Goal: Transaction & Acquisition: Purchase product/service

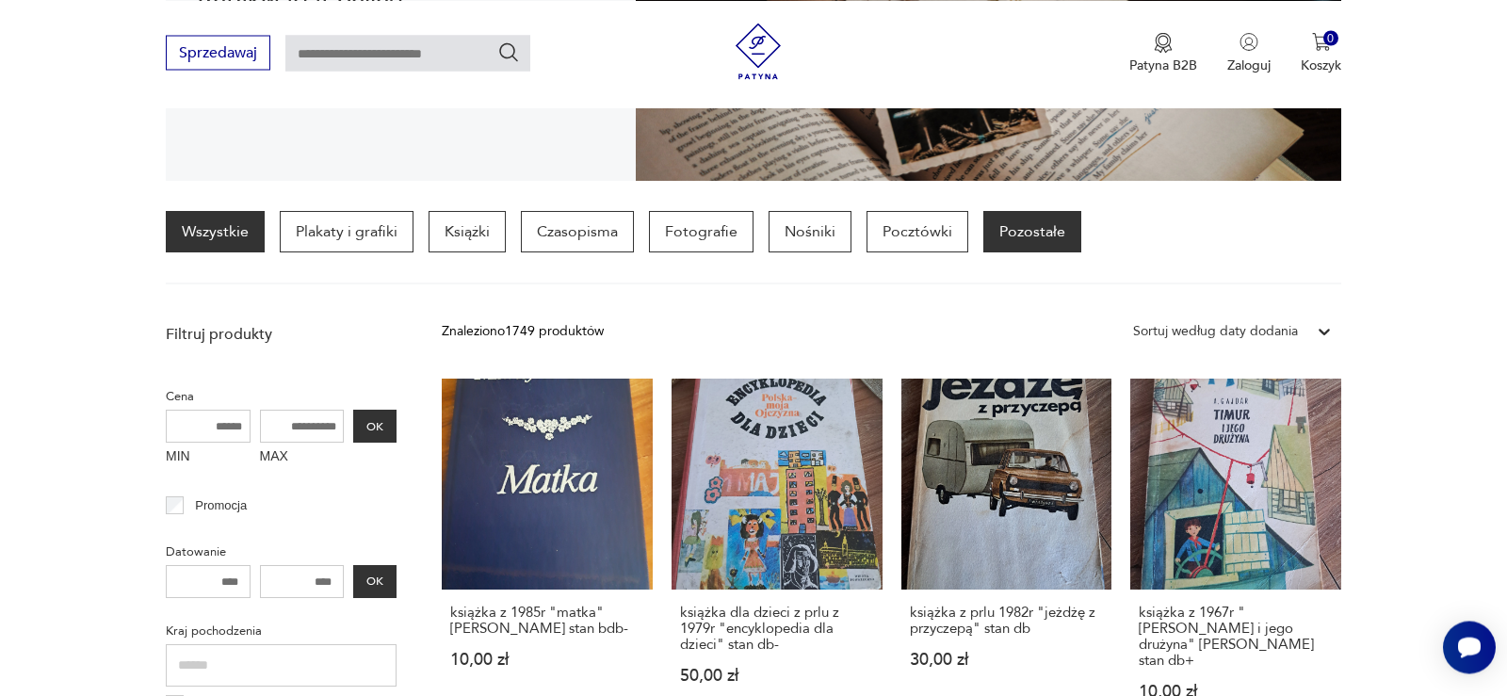
click at [1005, 242] on p "Pozostałe" at bounding box center [1032, 231] width 98 height 41
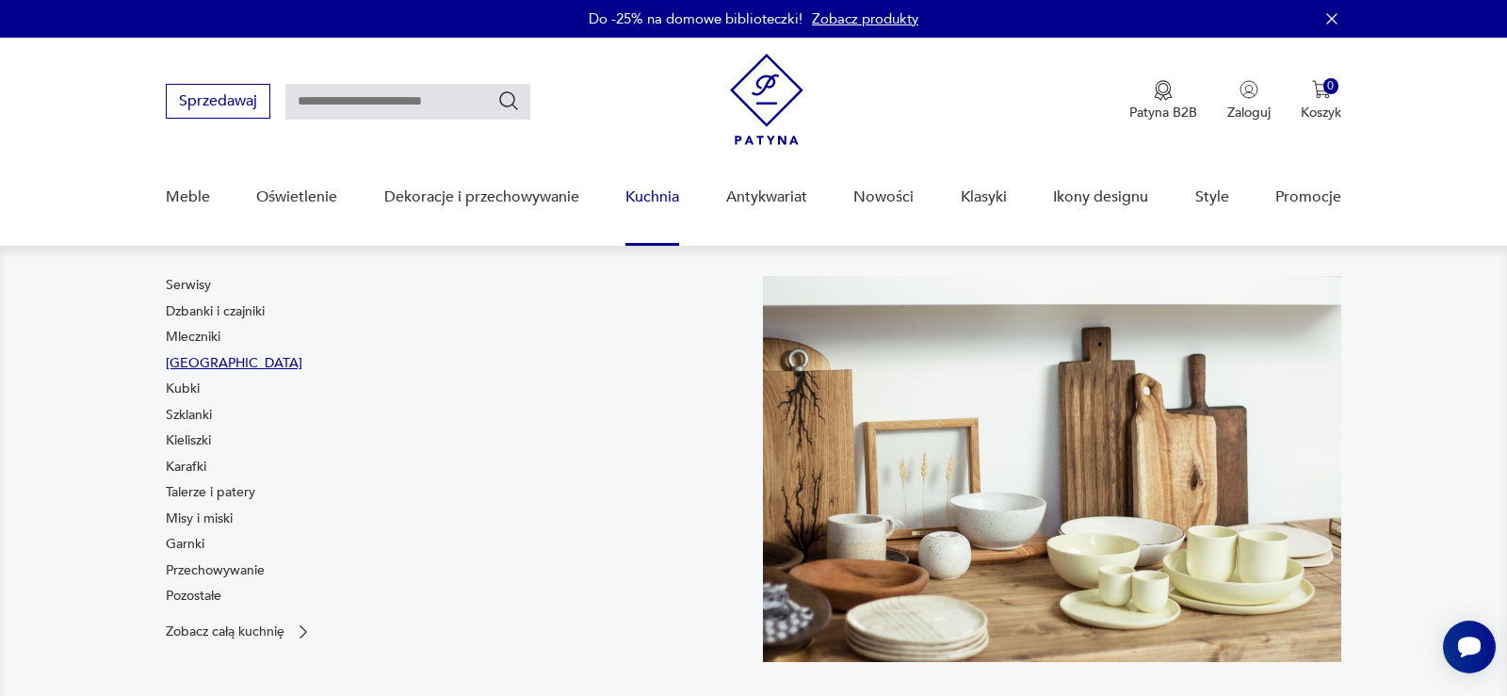
click at [203, 367] on link "[GEOGRAPHIC_DATA]" at bounding box center [234, 363] width 137 height 19
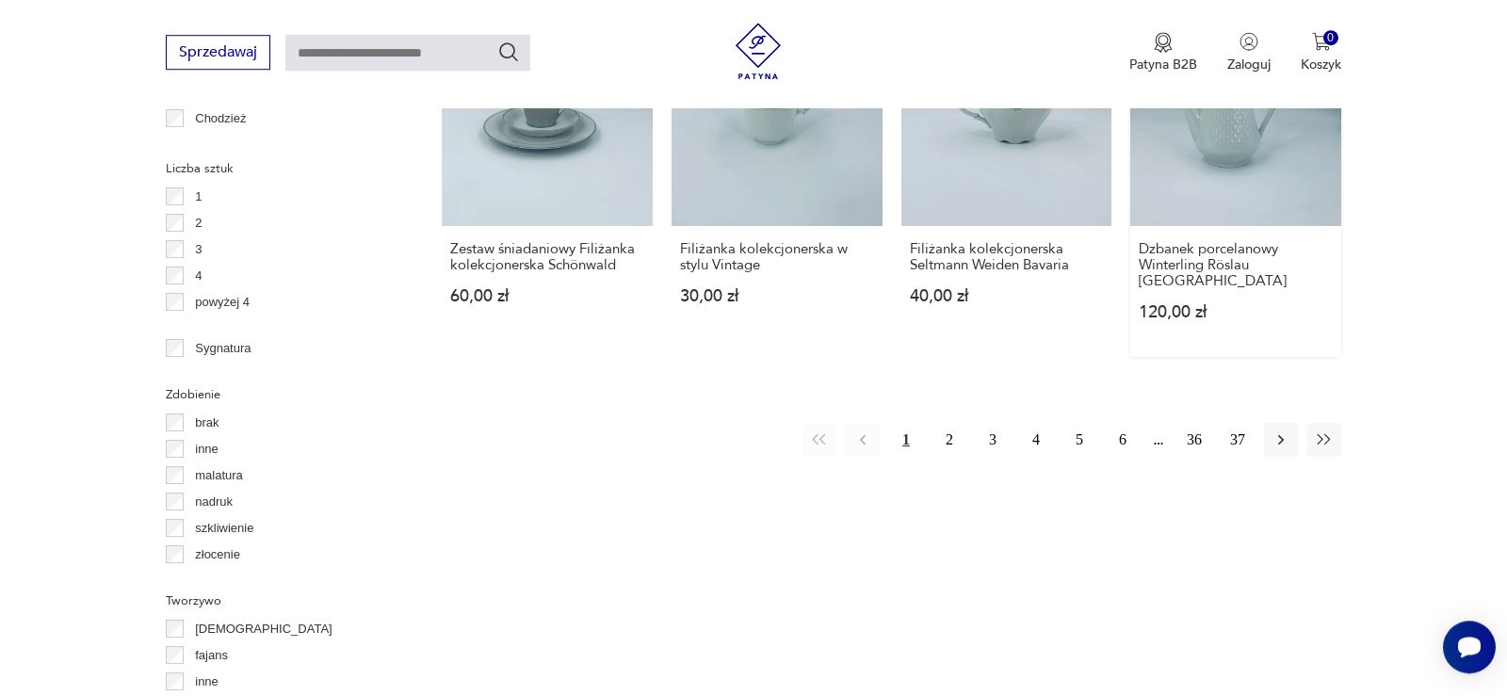
scroll to position [1981, 0]
click at [1323, 428] on icon "button" at bounding box center [1323, 437] width 19 height 19
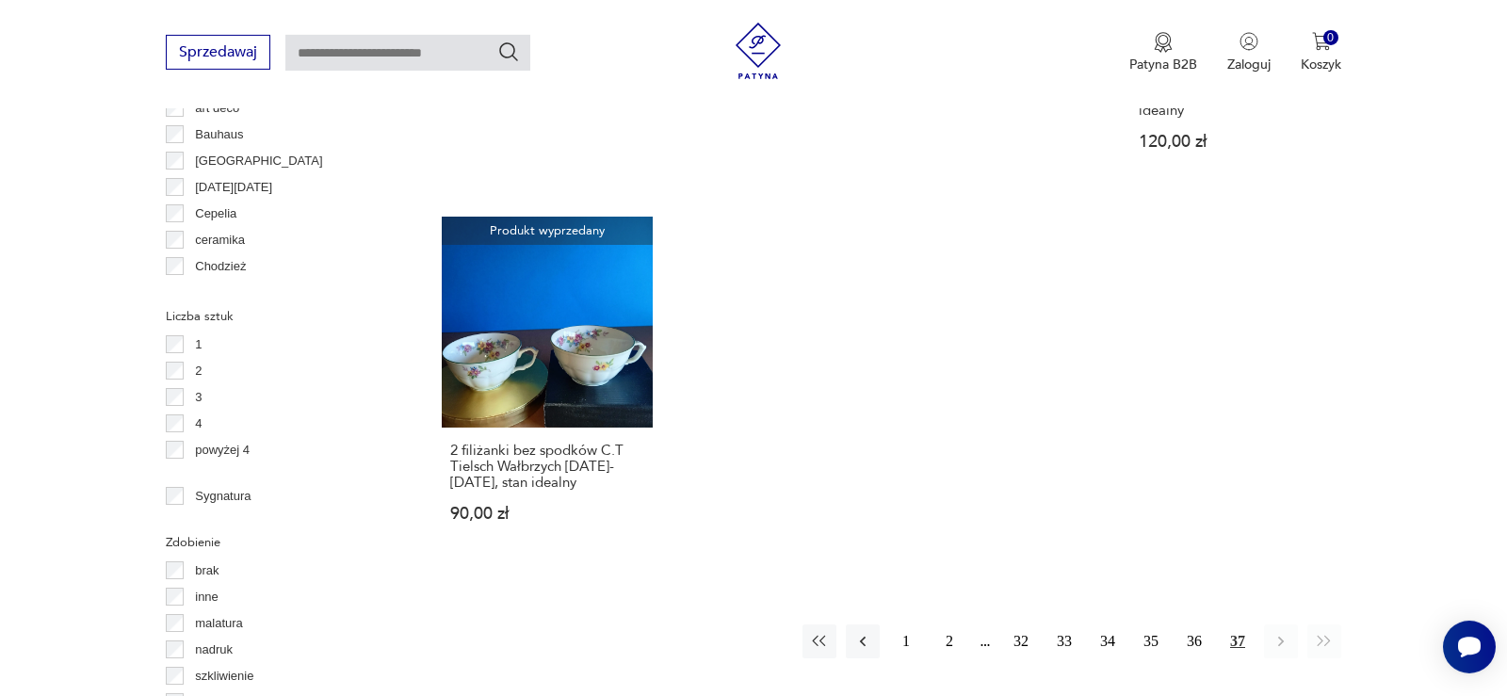
scroll to position [1846, 0]
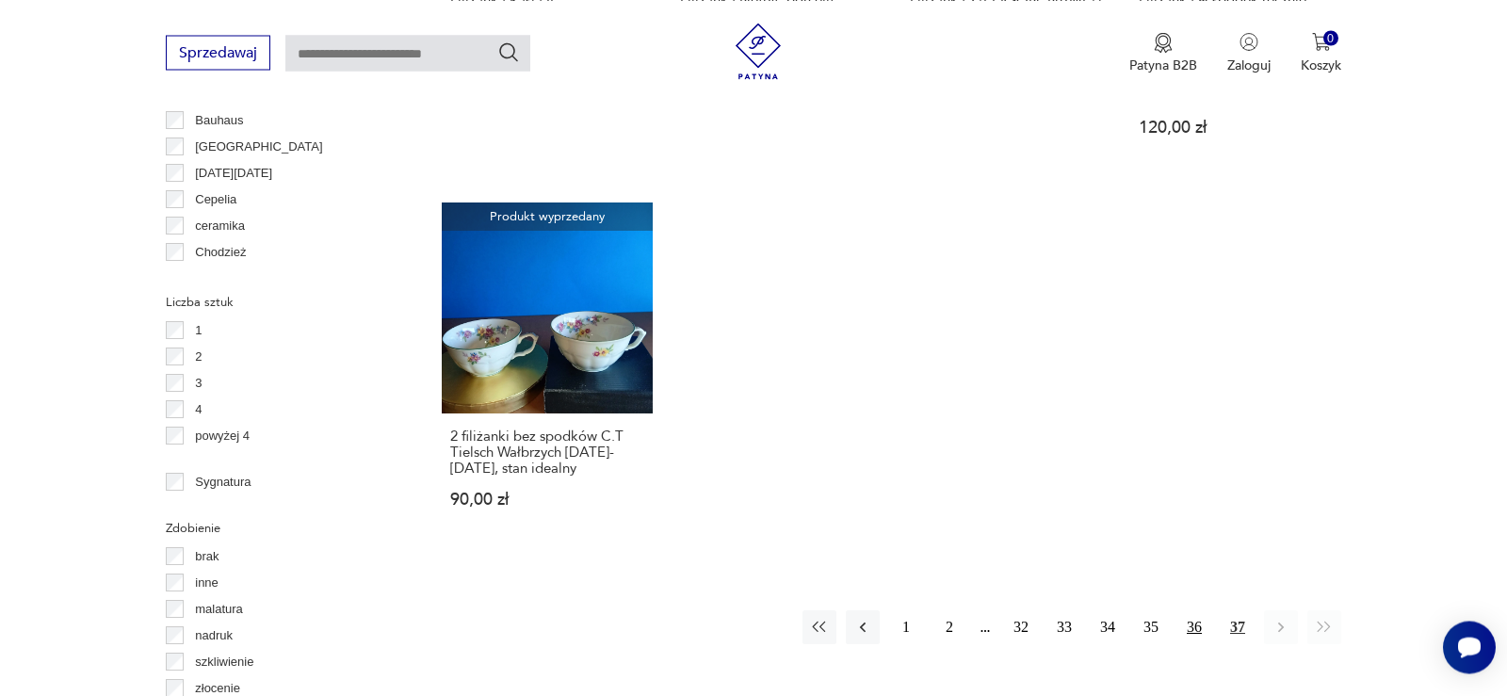
click at [1188, 610] on button "36" at bounding box center [1194, 627] width 34 height 34
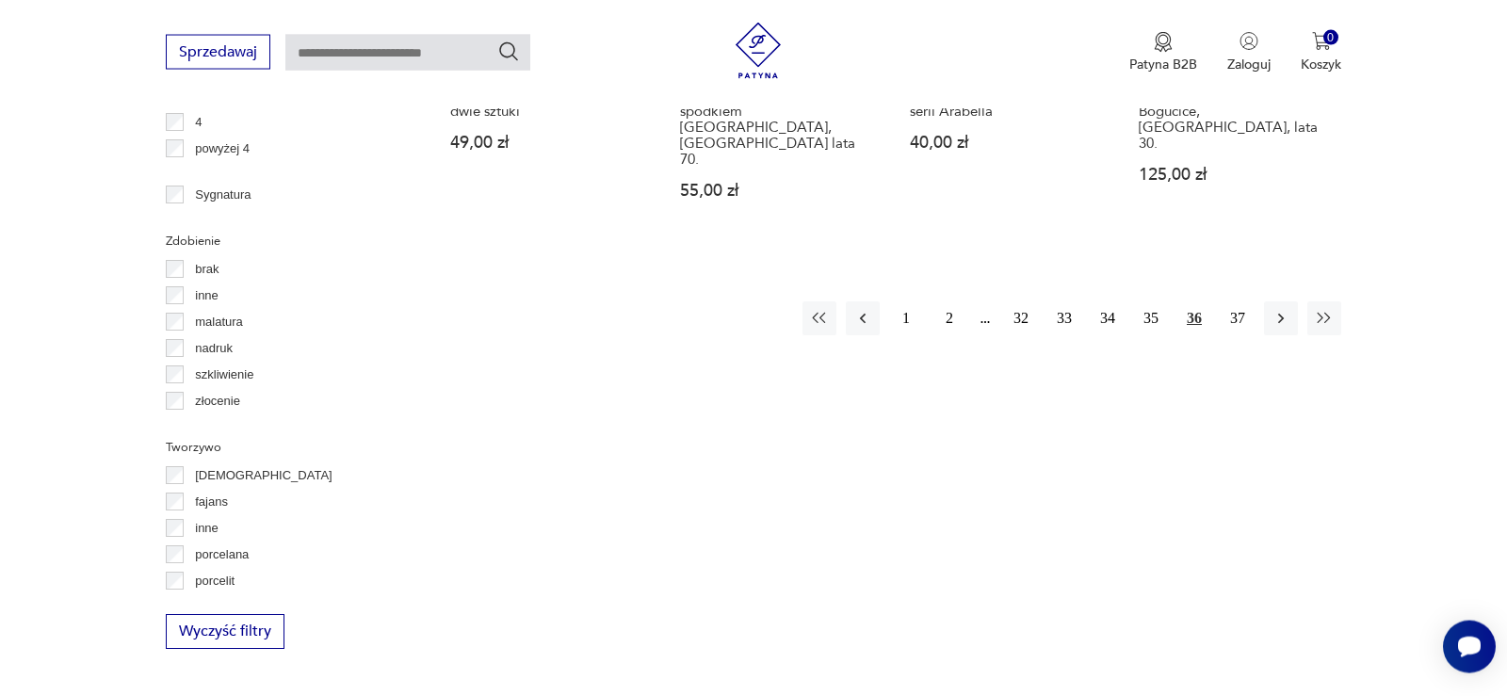
scroll to position [2134, 0]
click at [1281, 313] on icon "button" at bounding box center [1281, 318] width 6 height 10
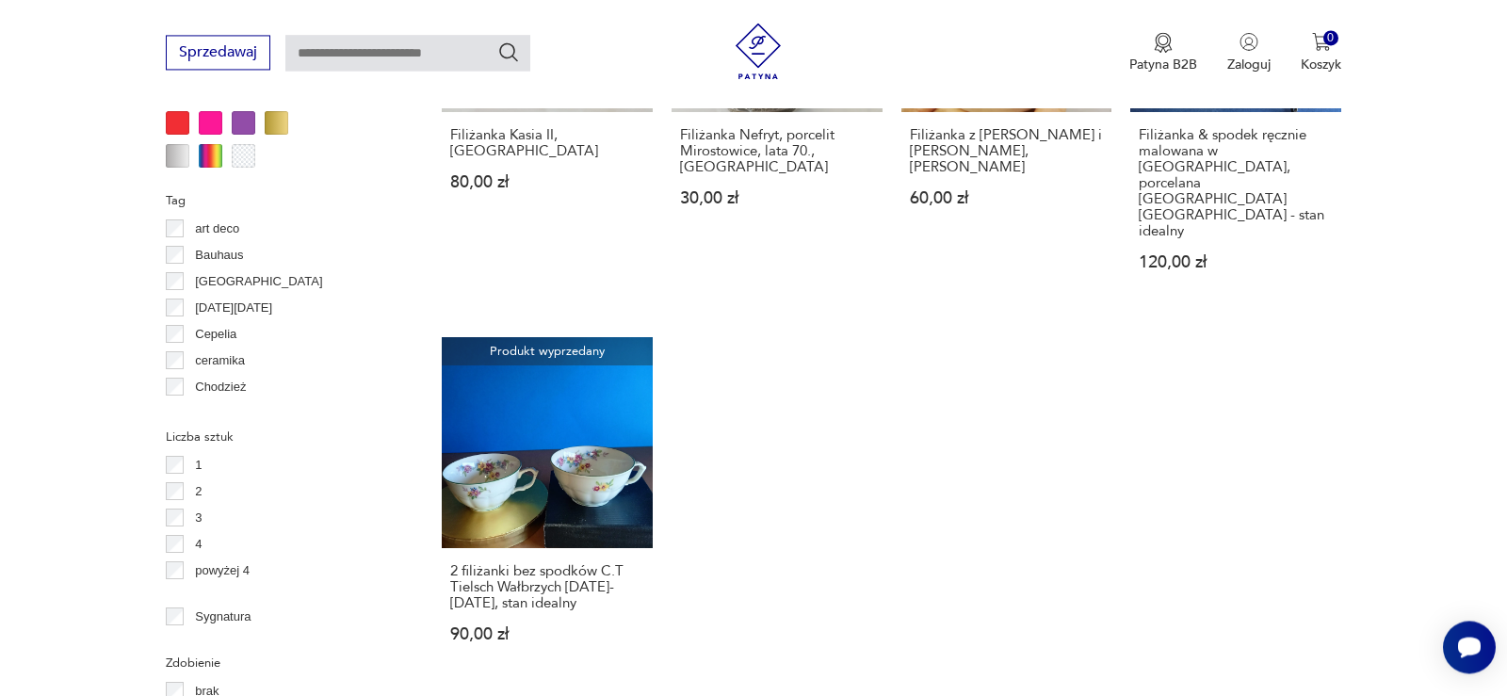
scroll to position [1942, 0]
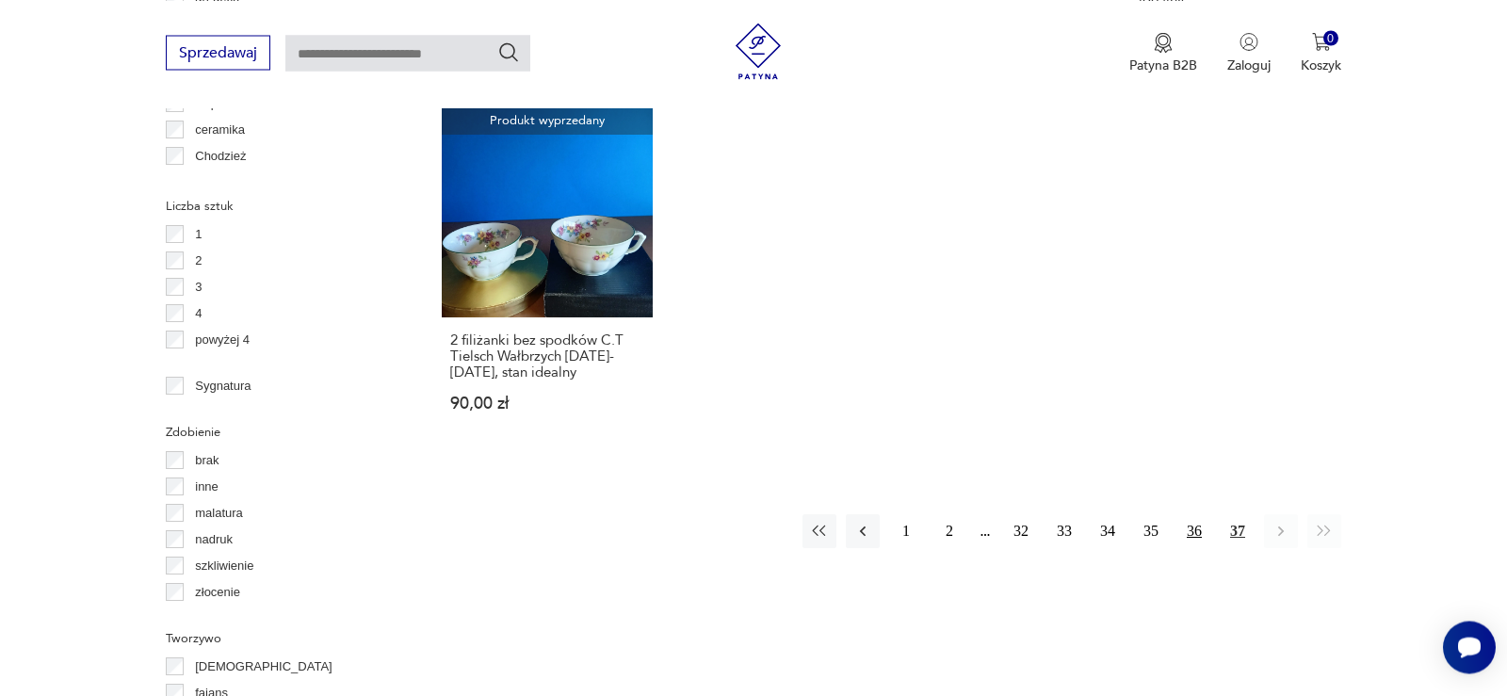
click at [1195, 514] on button "36" at bounding box center [1194, 531] width 34 height 34
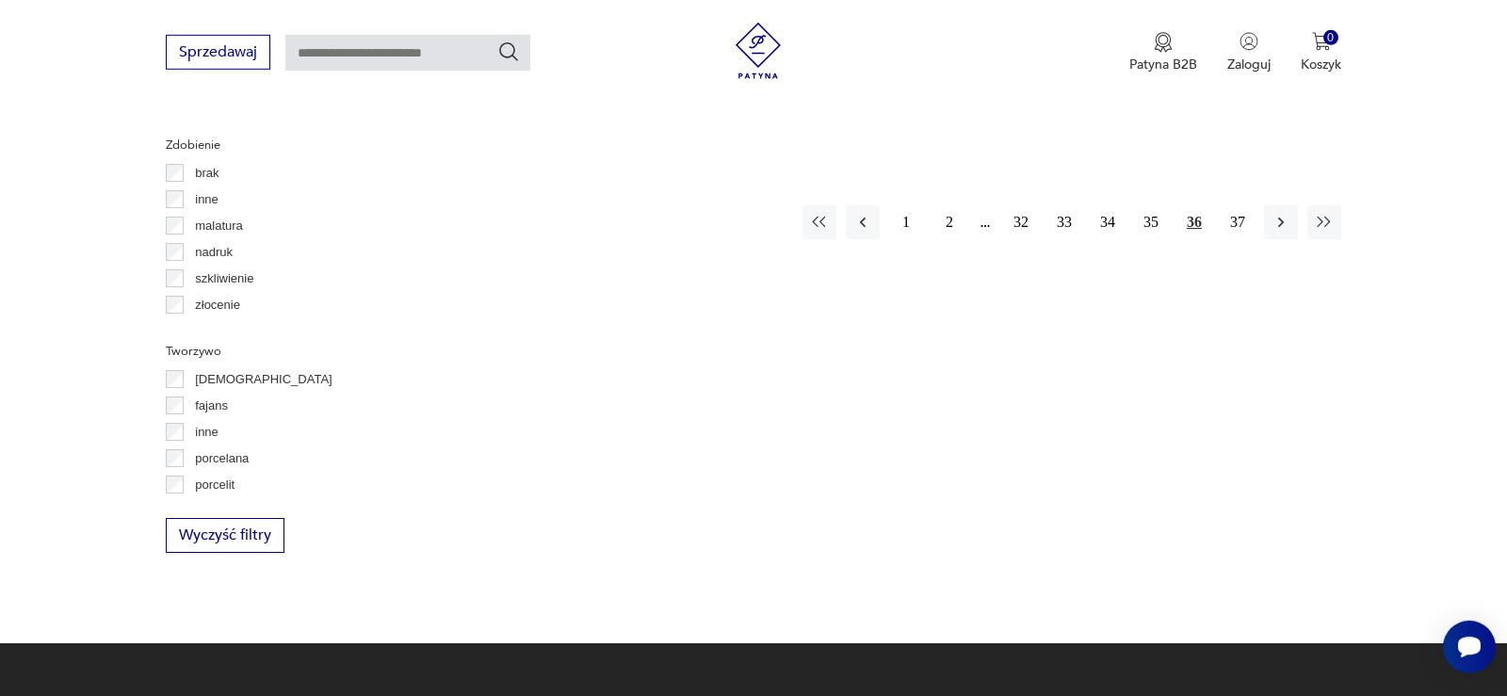
scroll to position [2230, 0]
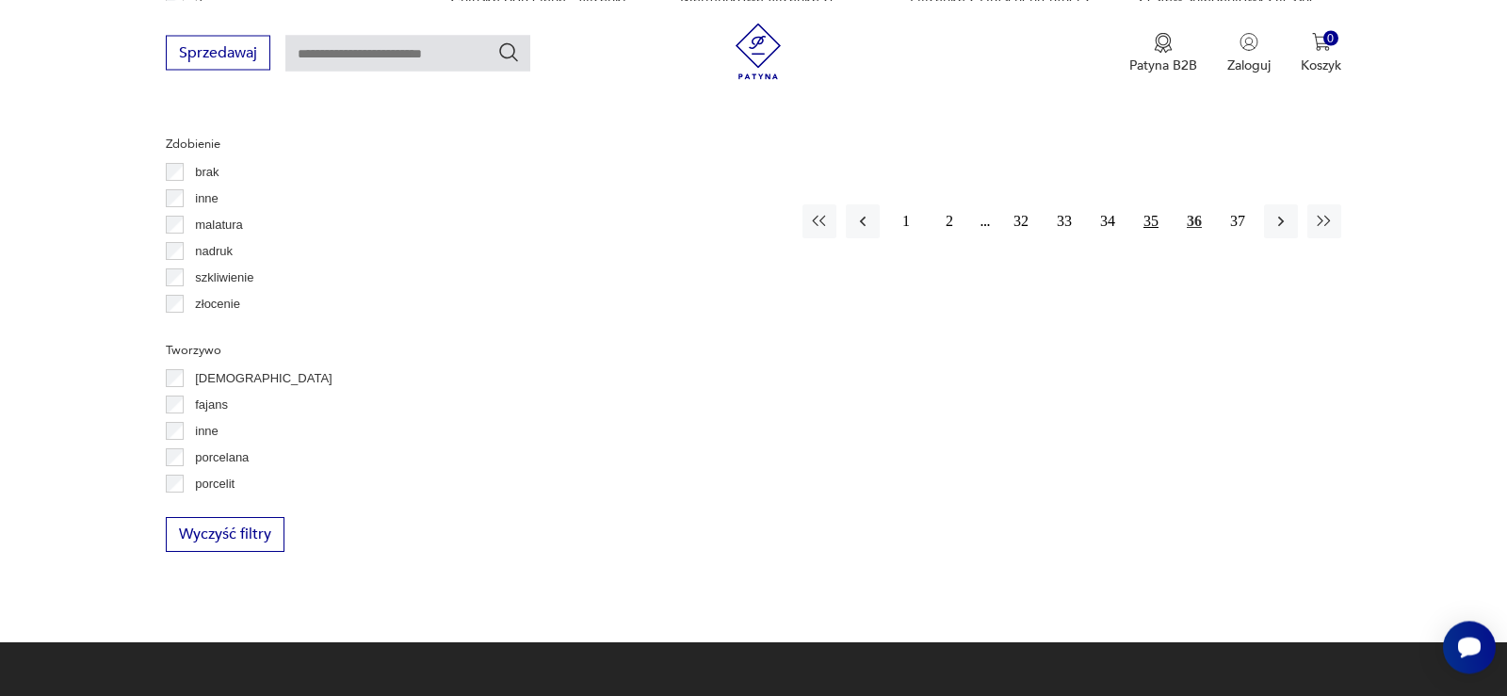
click at [1147, 204] on button "35" at bounding box center [1151, 221] width 34 height 34
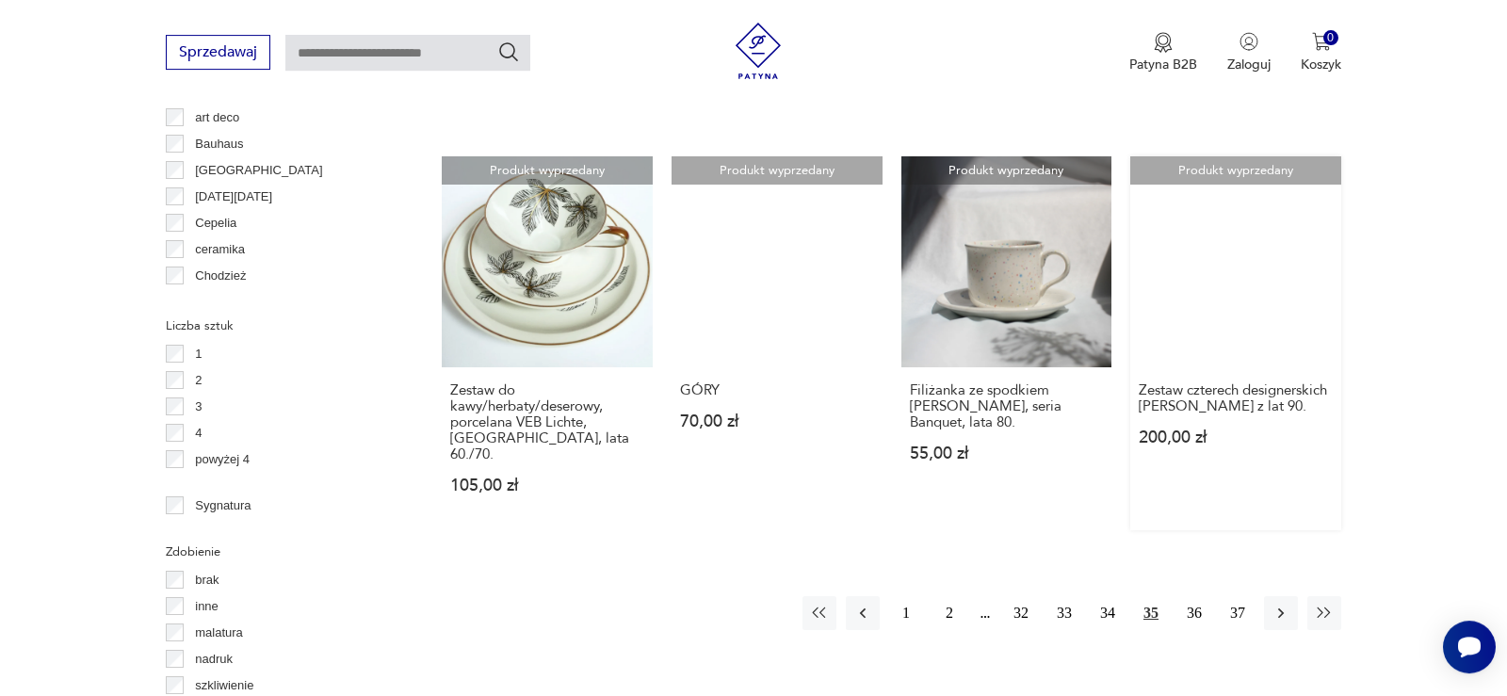
scroll to position [1942, 0]
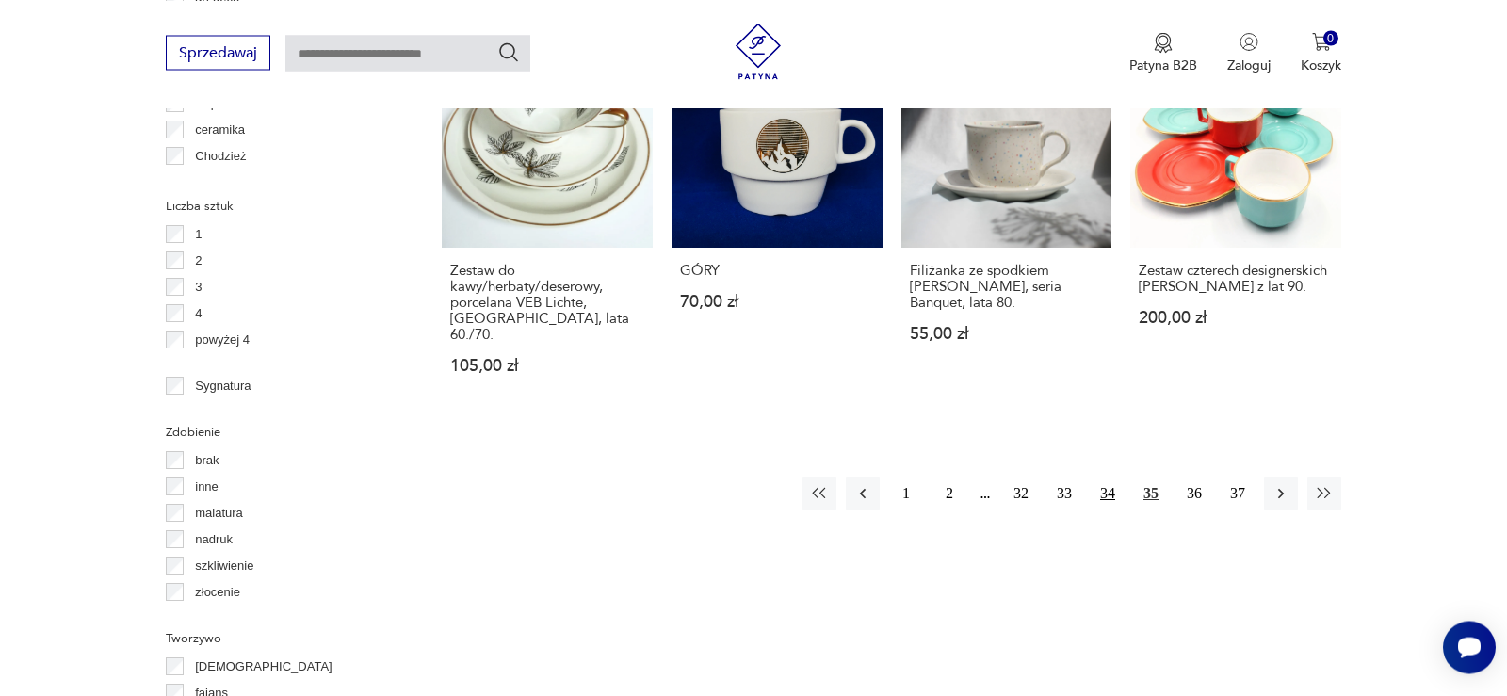
click at [1108, 476] on button "34" at bounding box center [1107, 493] width 34 height 34
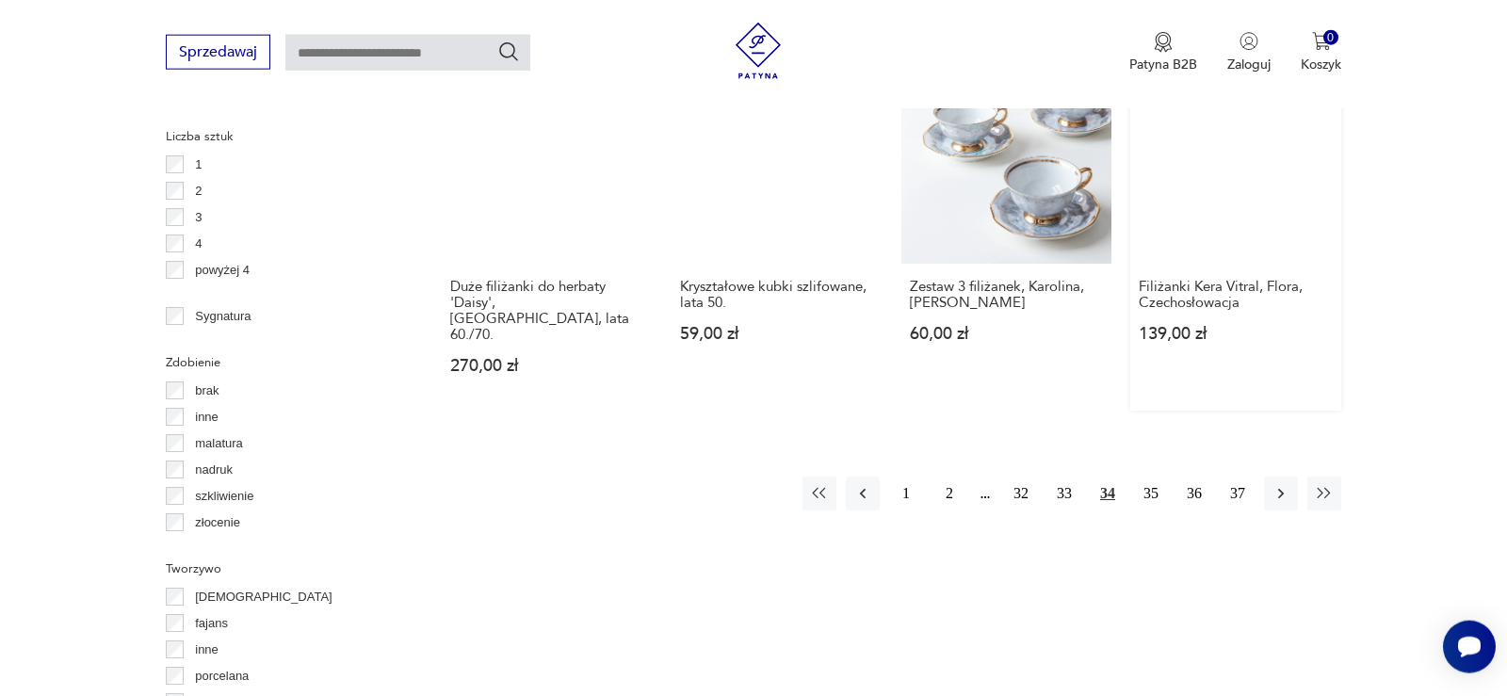
scroll to position [1845, 0]
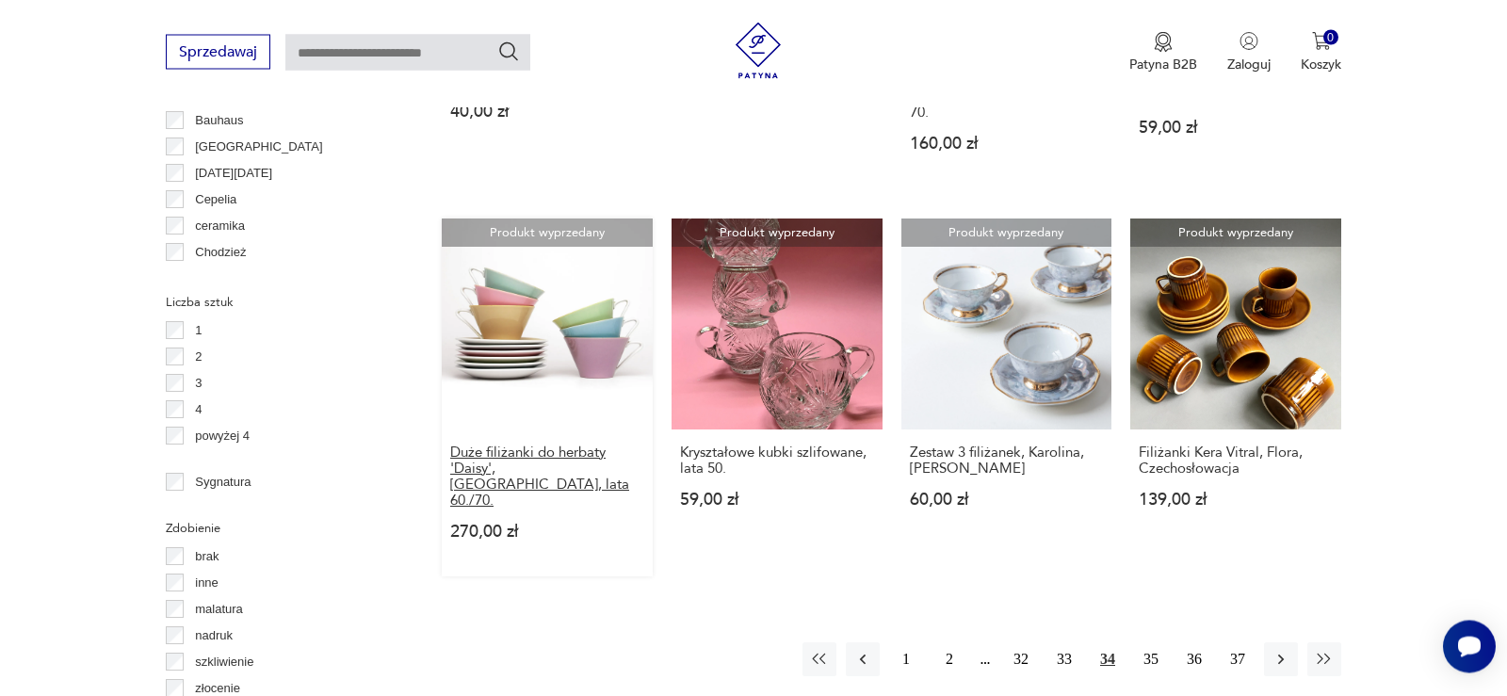
click at [523, 445] on h3 "Duże filiżanki do herbaty 'Daisy', [GEOGRAPHIC_DATA], lata 60./70." at bounding box center [547, 477] width 194 height 64
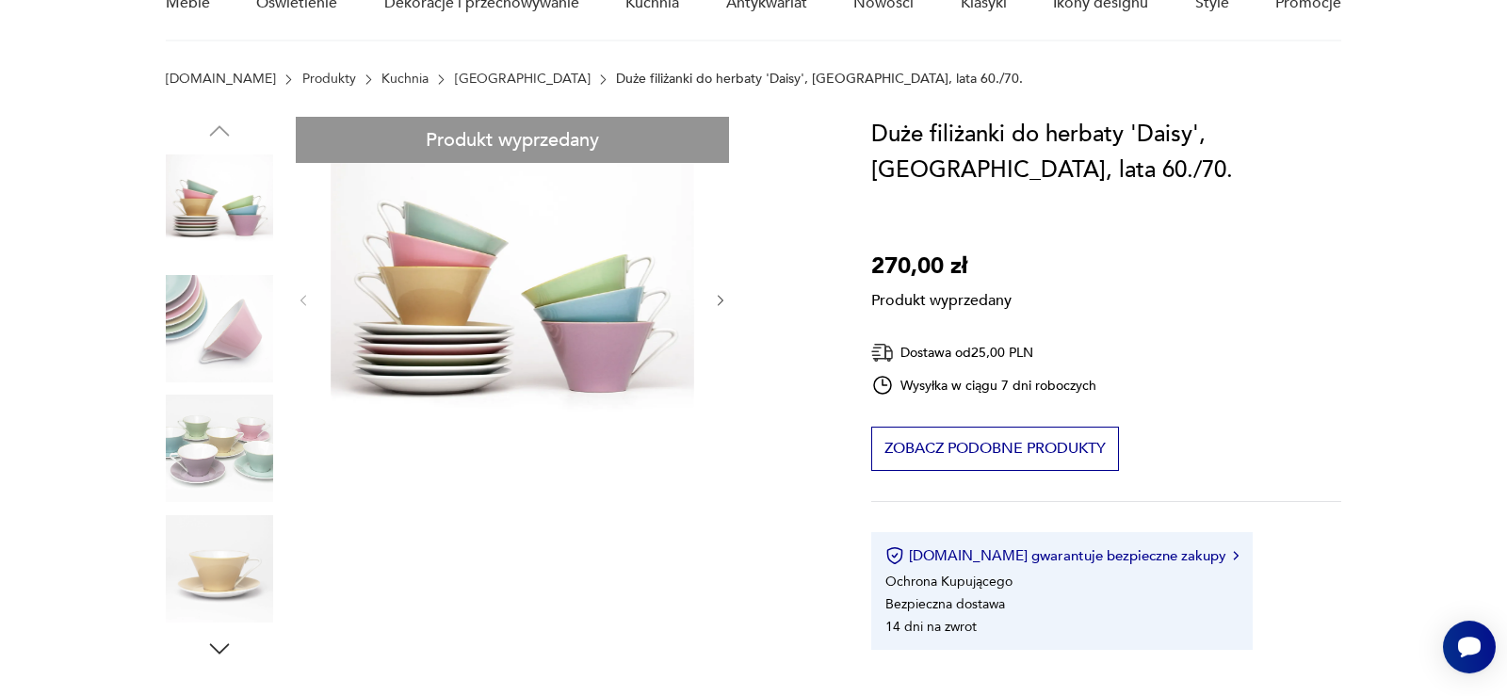
scroll to position [96, 0]
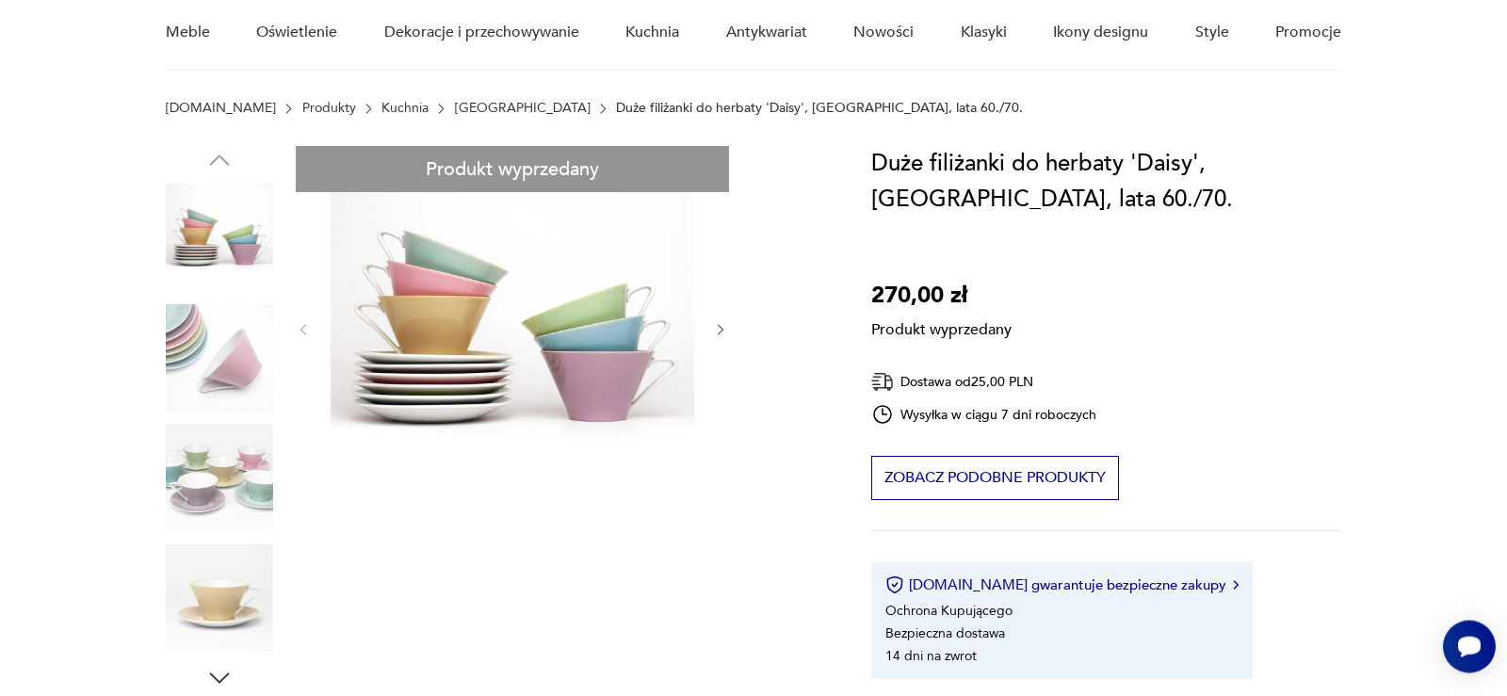
scroll to position [288, 0]
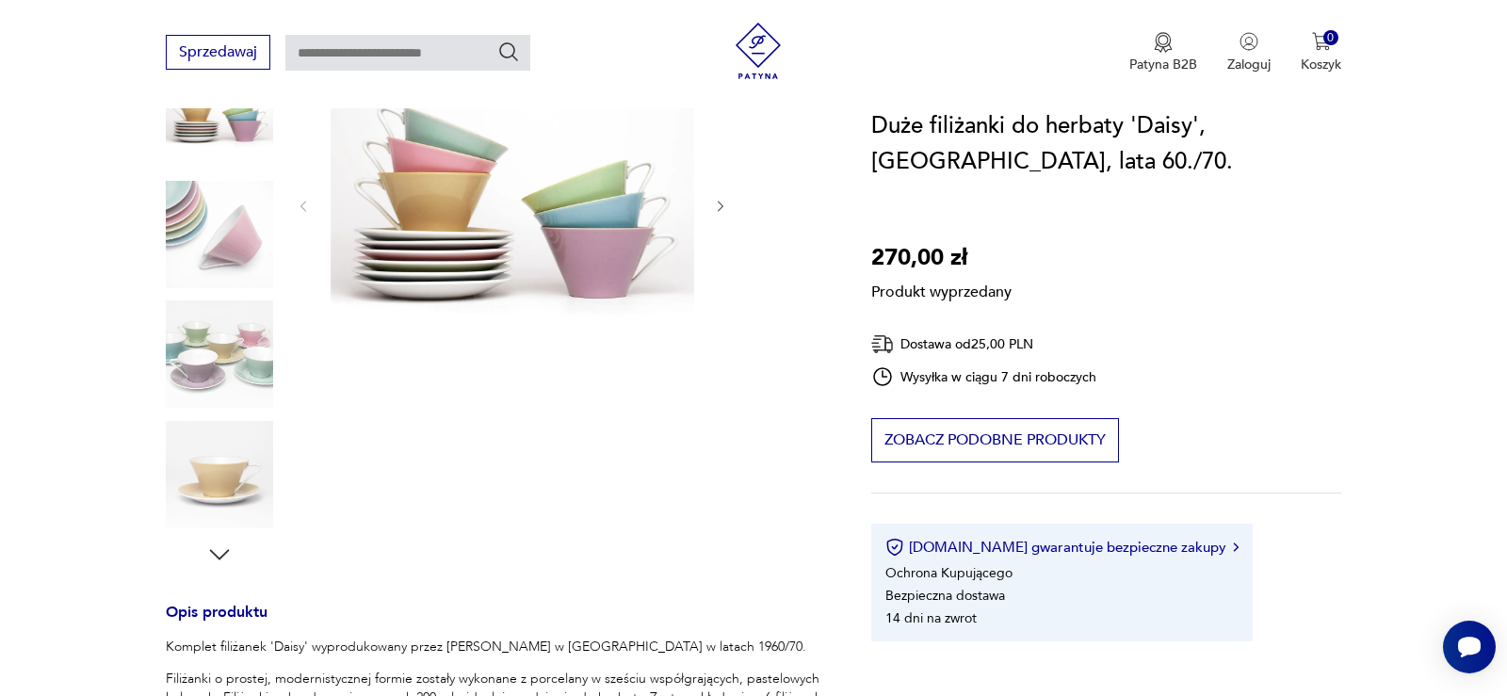
click at [230, 365] on div "Produkt wyprzedany Opis produktu Komplet filiżanek 'Daisy' wyprodukowany przez …" at bounding box center [496, 609] width 660 height 1172
click at [716, 204] on div "Produkt wyprzedany Opis produktu Komplet filiżanek 'Daisy' wyprodukowany przez …" at bounding box center [496, 609] width 660 height 1172
click at [725, 205] on div "Produkt wyprzedany Opis produktu Komplet filiżanek 'Daisy' wyprodukowany przez …" at bounding box center [496, 609] width 660 height 1172
click at [298, 211] on div "Produkt wyprzedany Opis produktu Komplet filiżanek 'Daisy' wyprodukowany przez …" at bounding box center [496, 609] width 660 height 1172
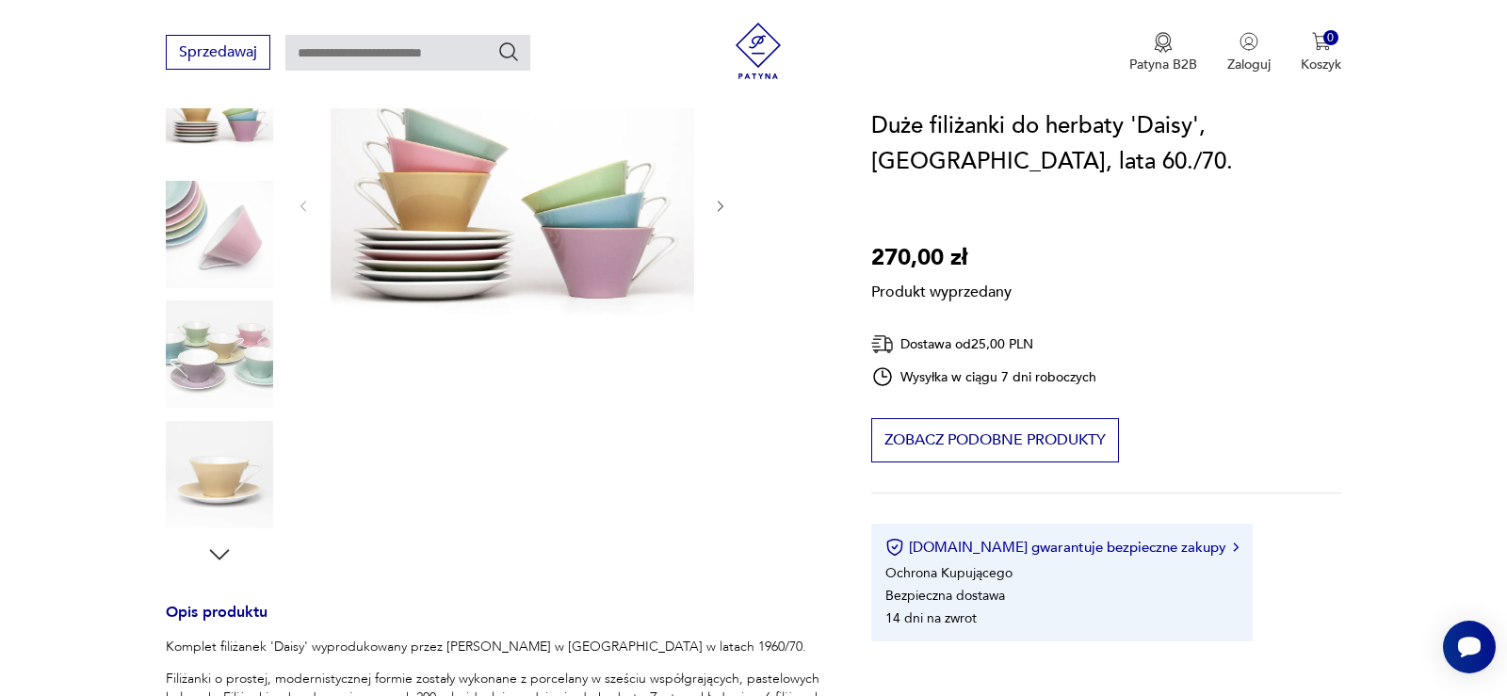
click at [303, 202] on div "Produkt wyprzedany Opis produktu Komplet filiżanek 'Daisy' wyprodukowany przez …" at bounding box center [496, 609] width 660 height 1172
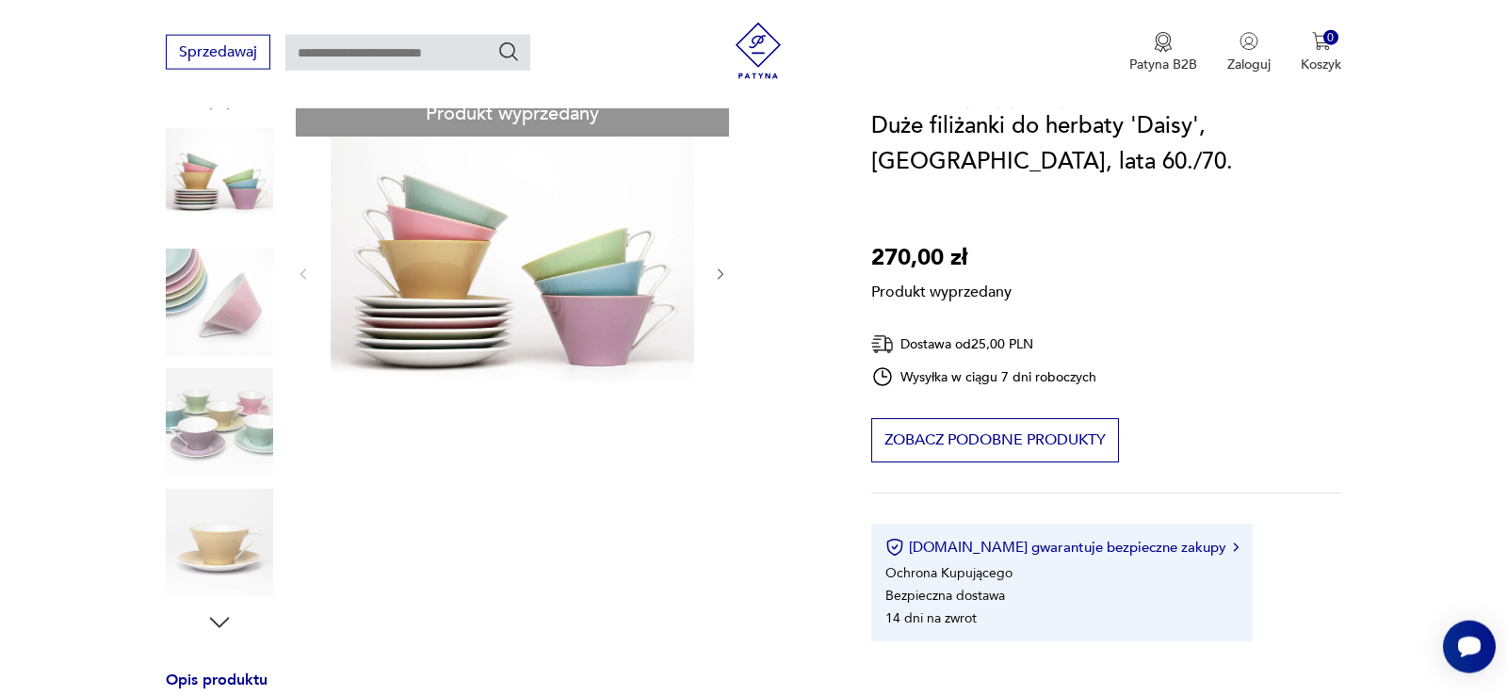
scroll to position [192, 0]
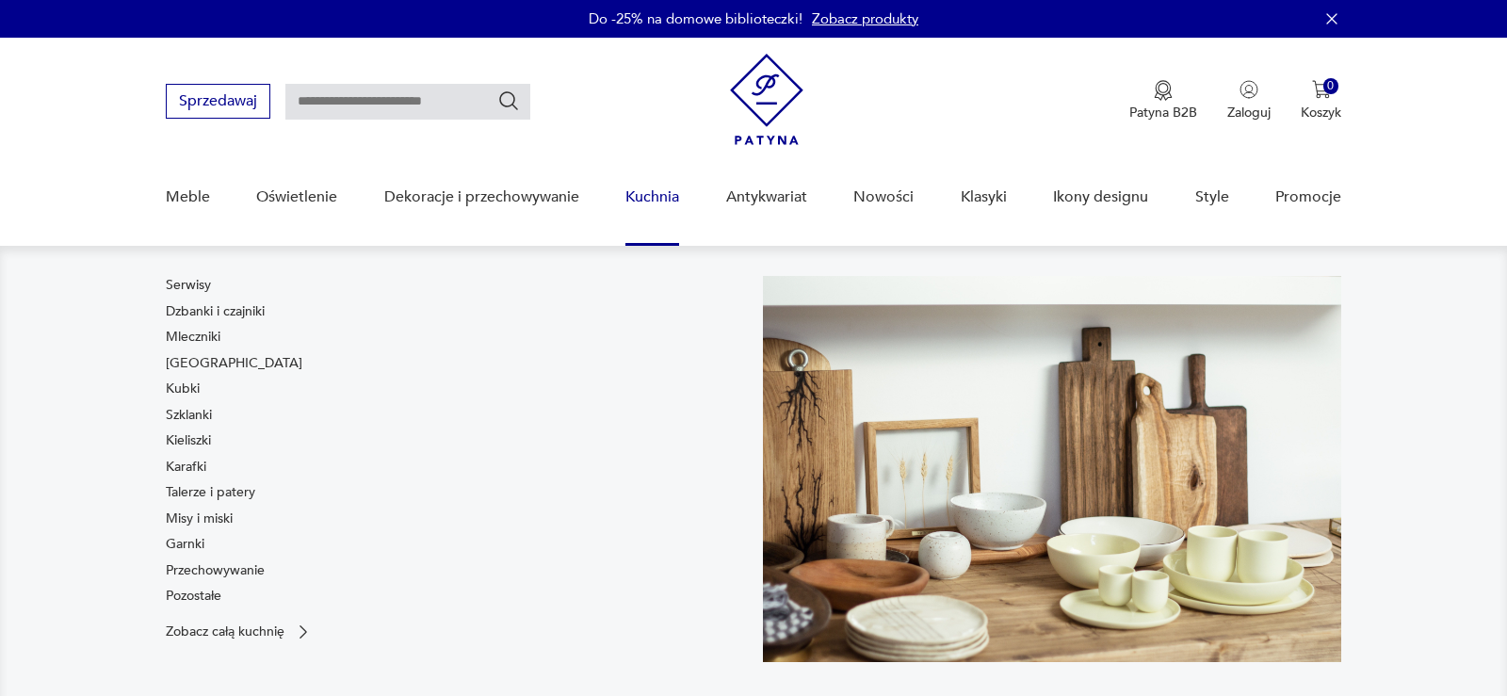
click at [656, 202] on link "Kuchnia" at bounding box center [652, 197] width 54 height 73
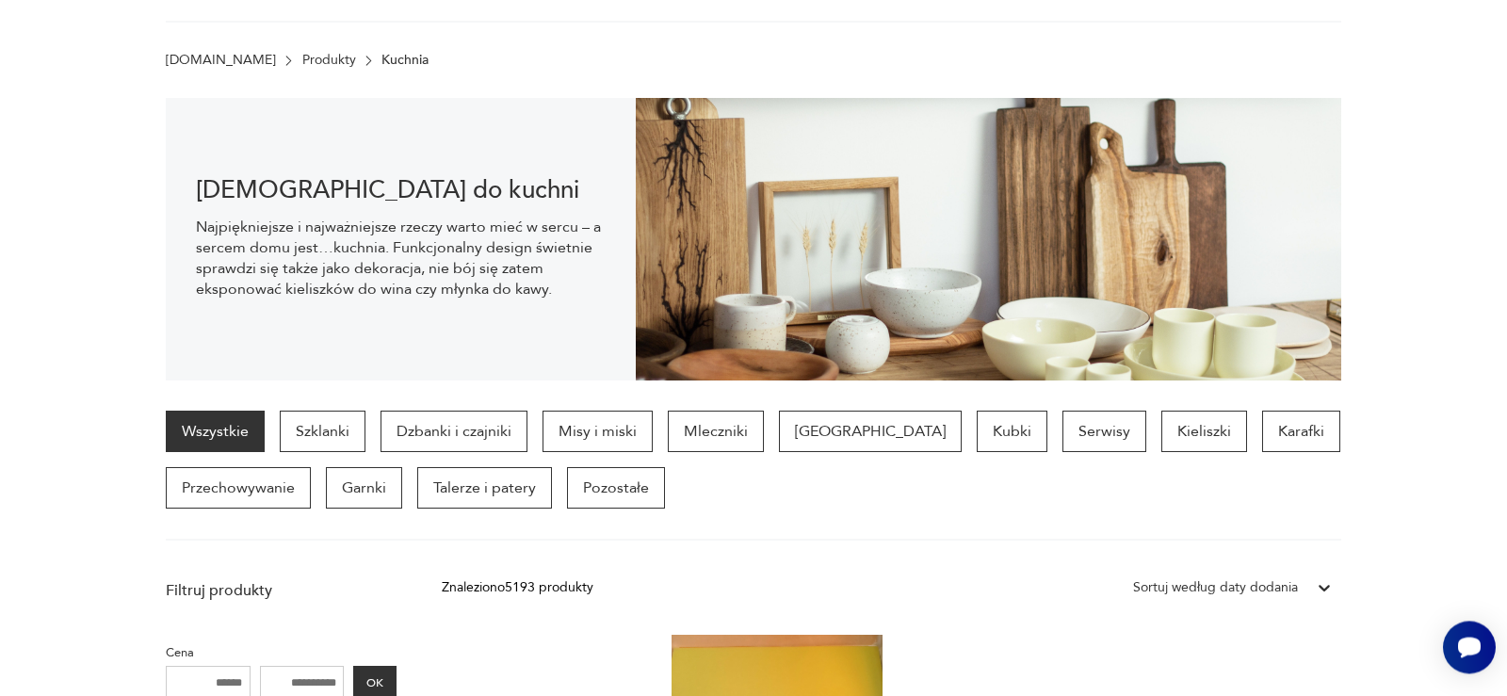
scroll to position [220, 0]
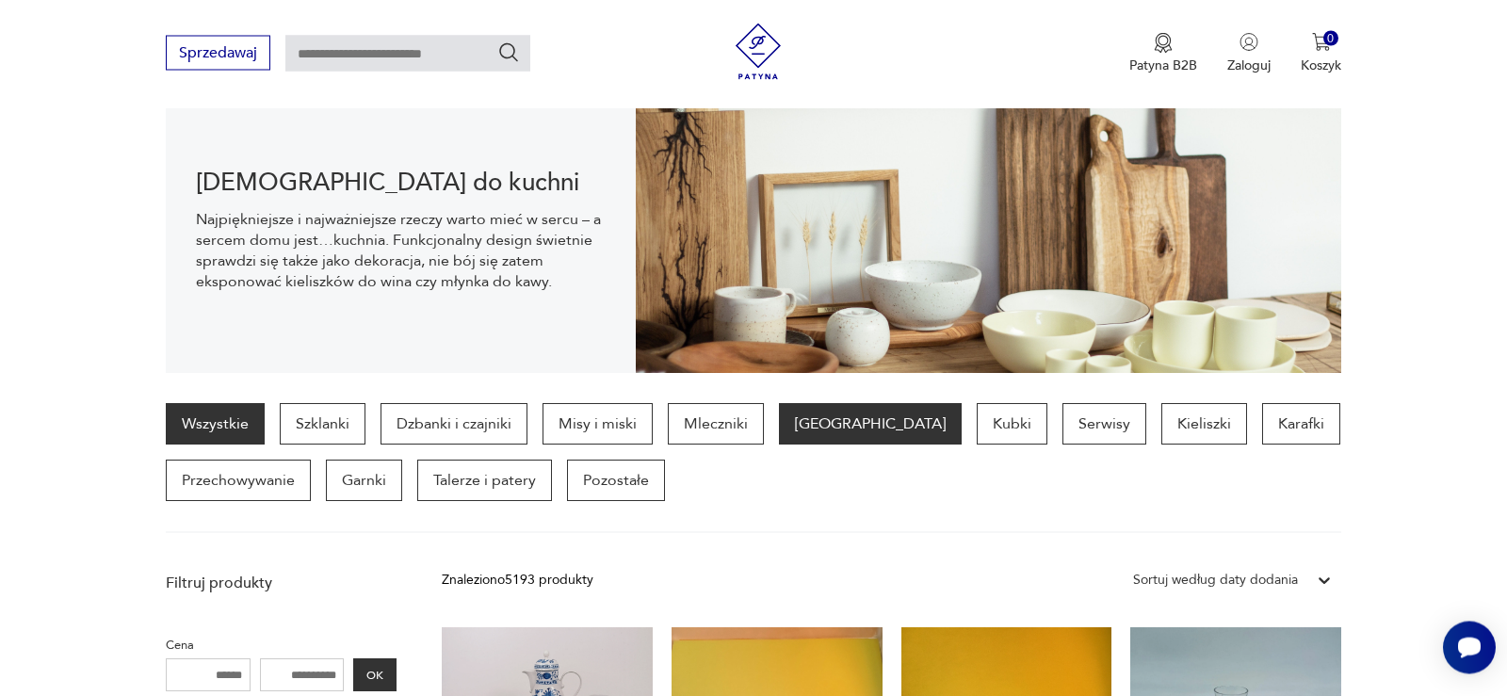
click at [805, 431] on p "[GEOGRAPHIC_DATA]" at bounding box center [870, 423] width 183 height 41
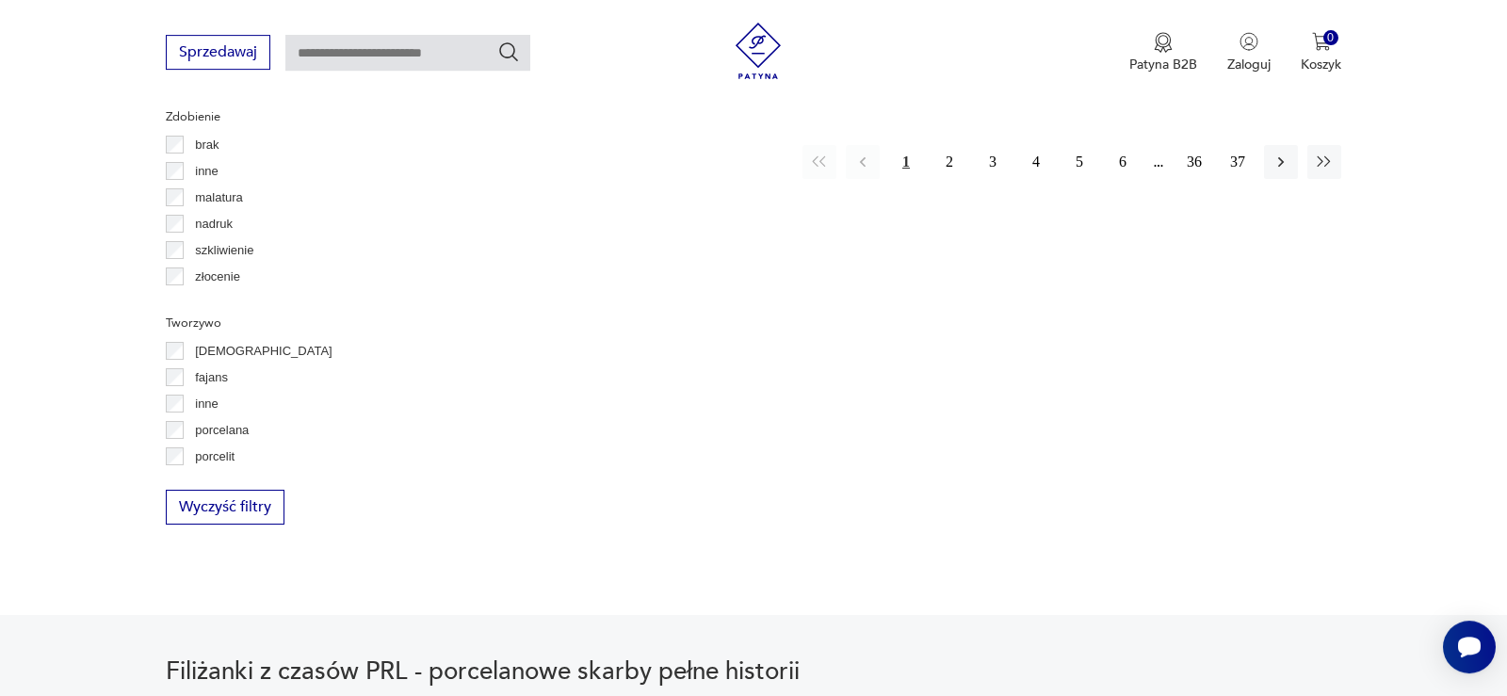
scroll to position [2037, 0]
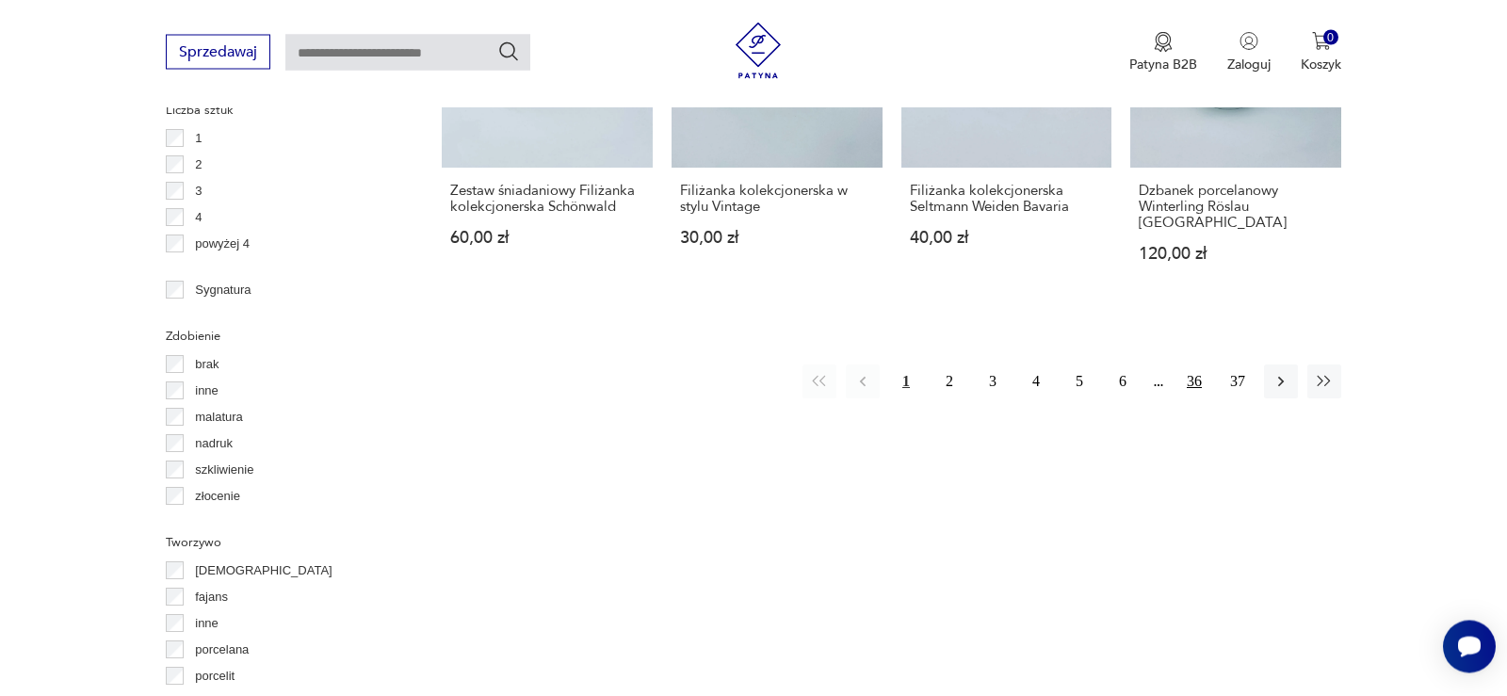
click at [1194, 372] on button "36" at bounding box center [1194, 382] width 34 height 34
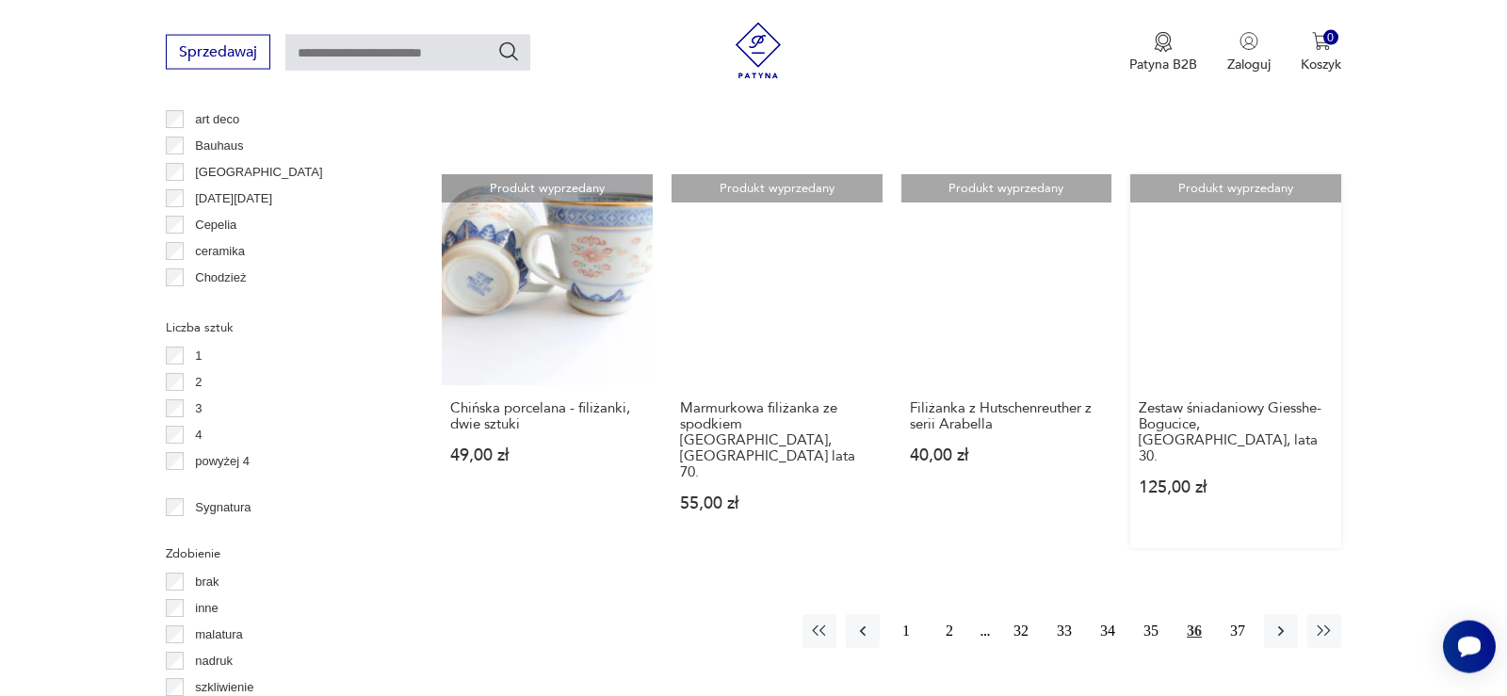
scroll to position [2038, 0]
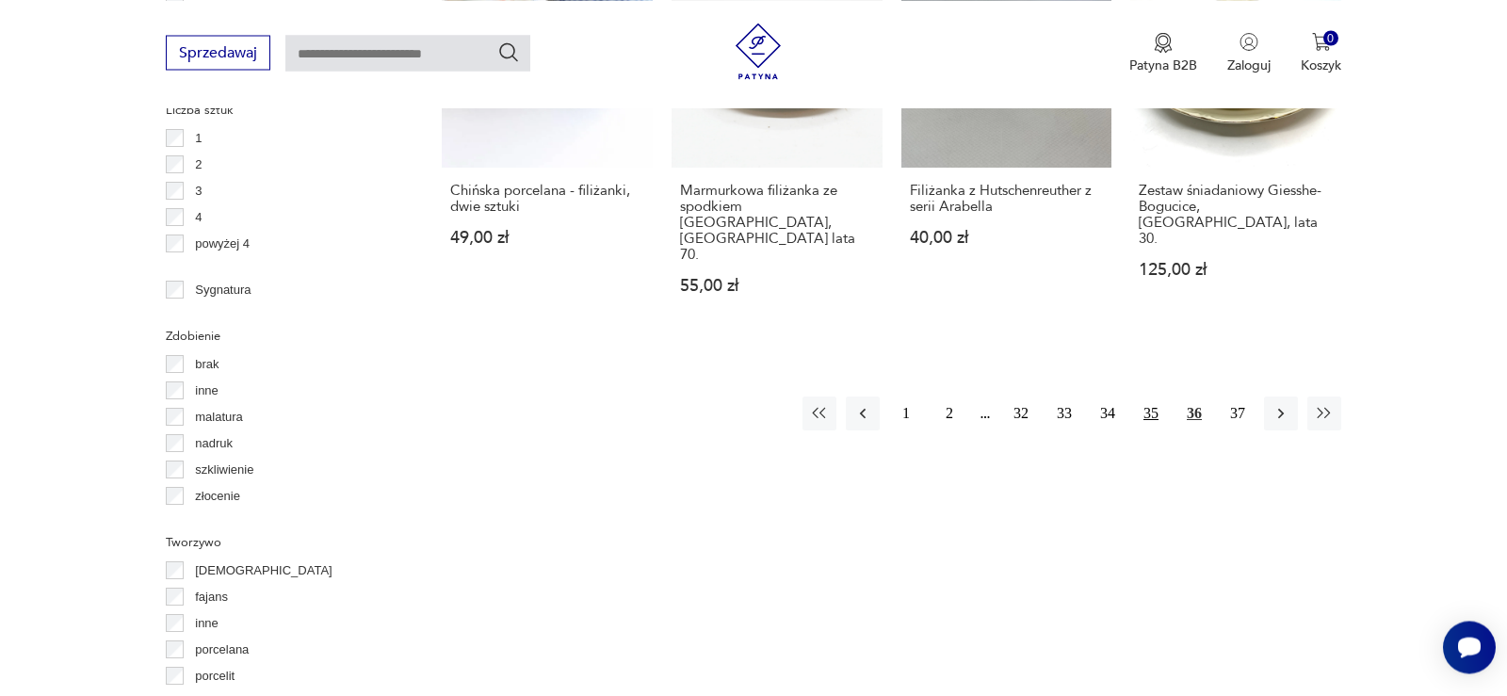
click at [1150, 396] on button "35" at bounding box center [1151, 413] width 34 height 34
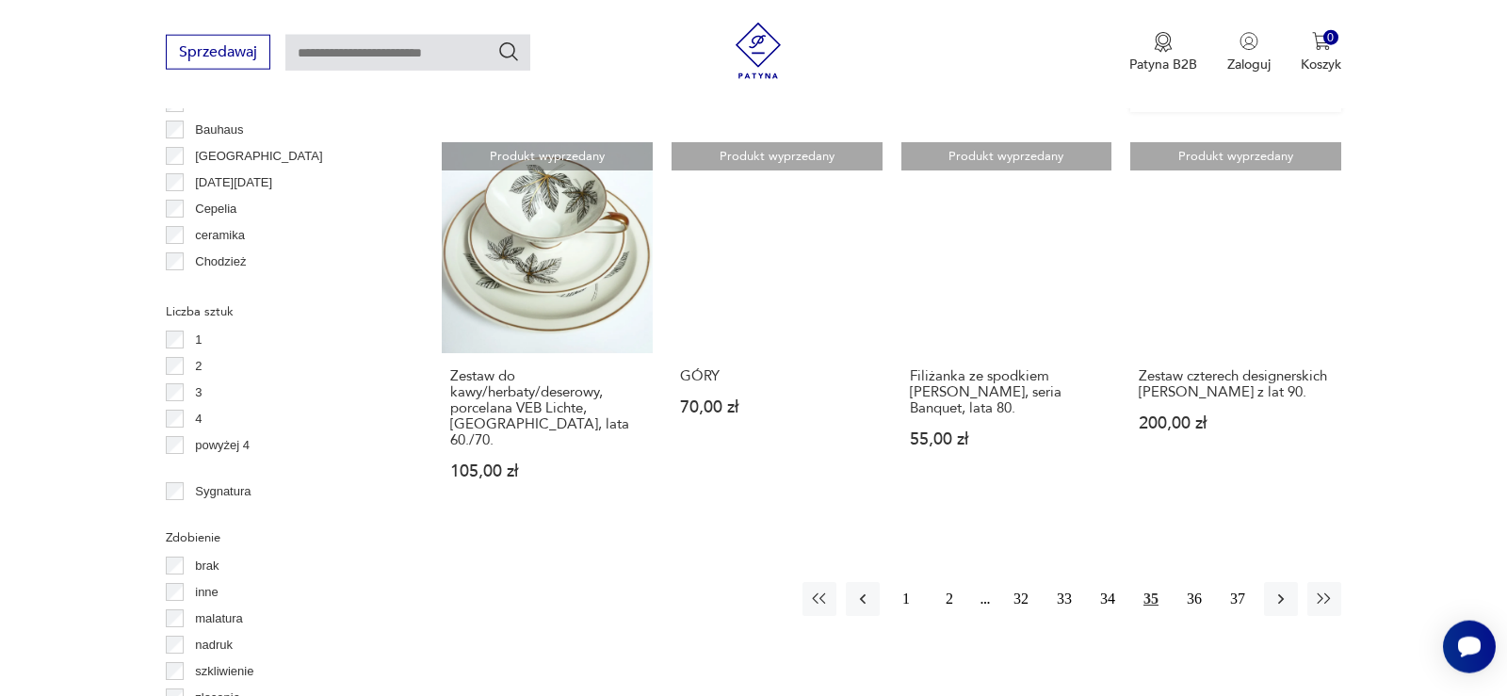
scroll to position [2038, 0]
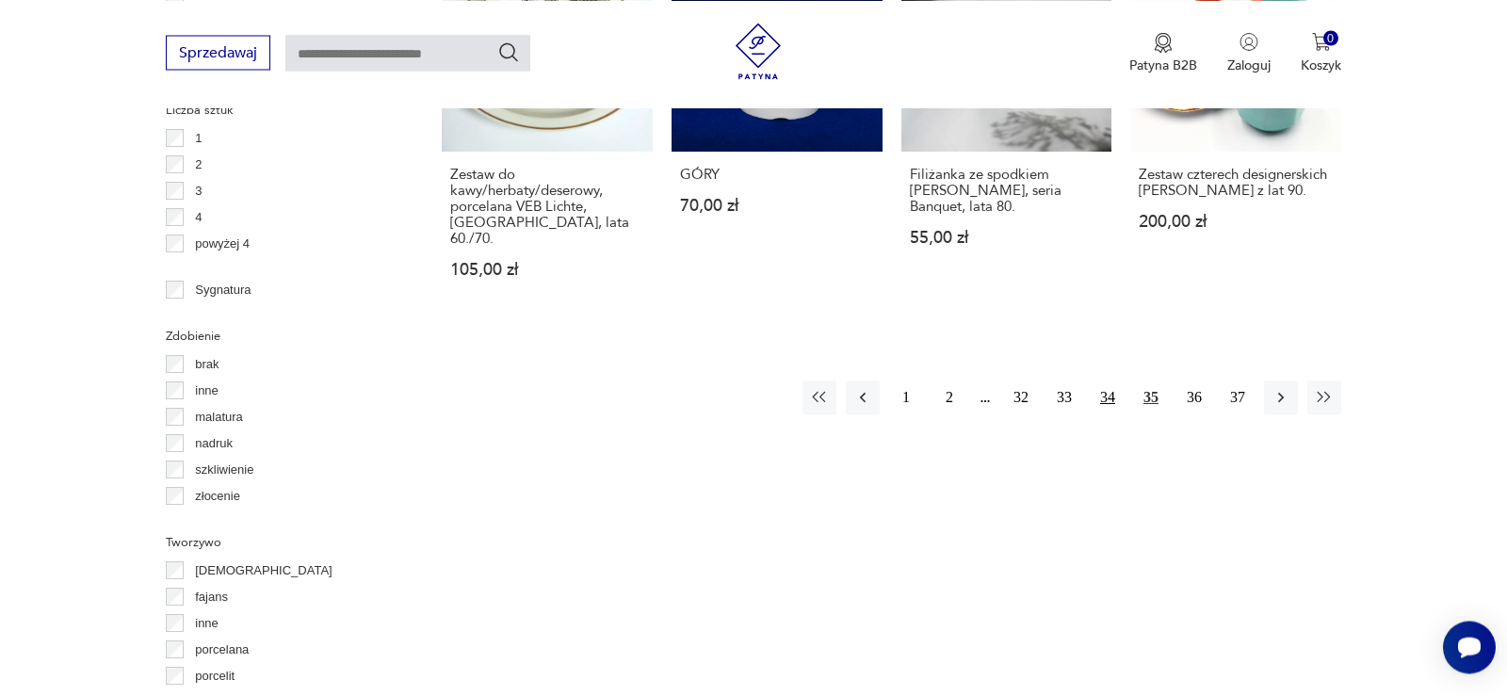
click at [1107, 380] on button "34" at bounding box center [1107, 397] width 34 height 34
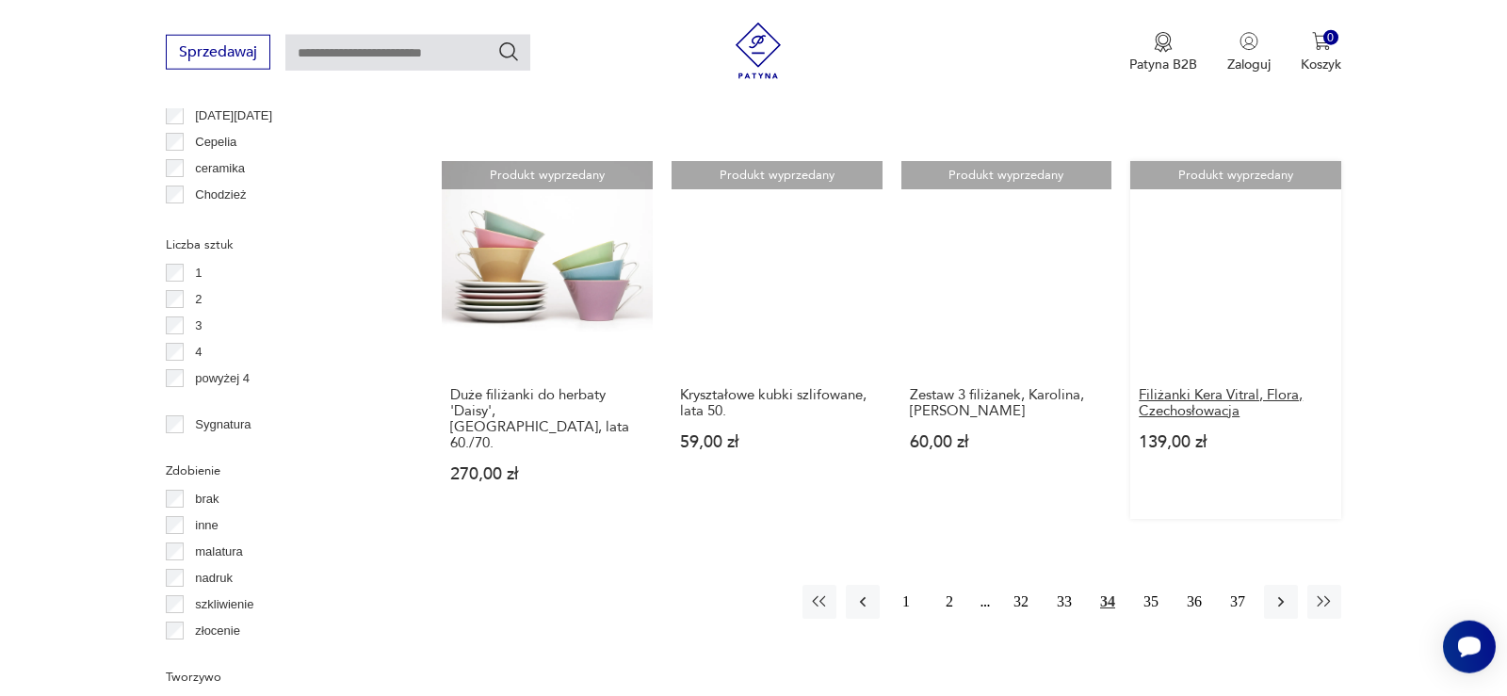
scroll to position [1942, 0]
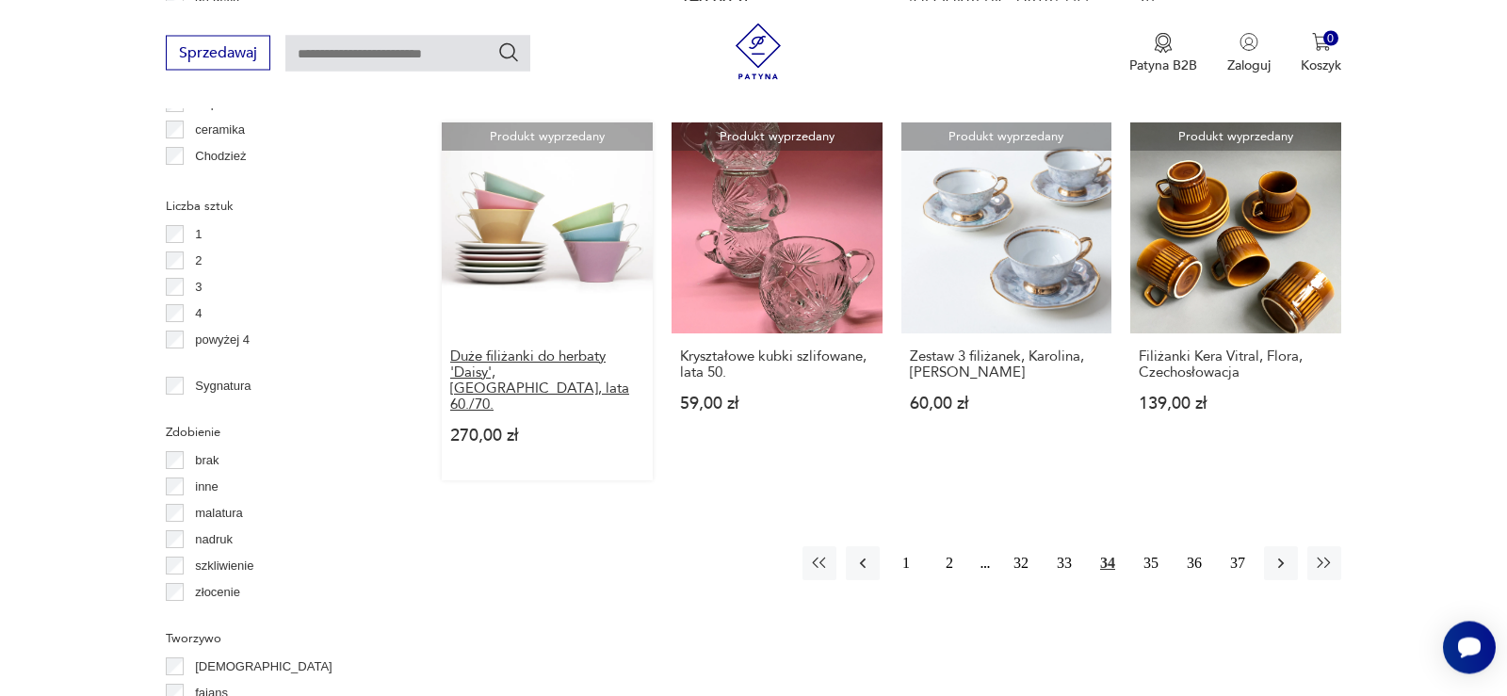
click at [556, 348] on h3 "Duże filiżanki do herbaty 'Daisy', [GEOGRAPHIC_DATA], lata 60./70." at bounding box center [547, 380] width 194 height 64
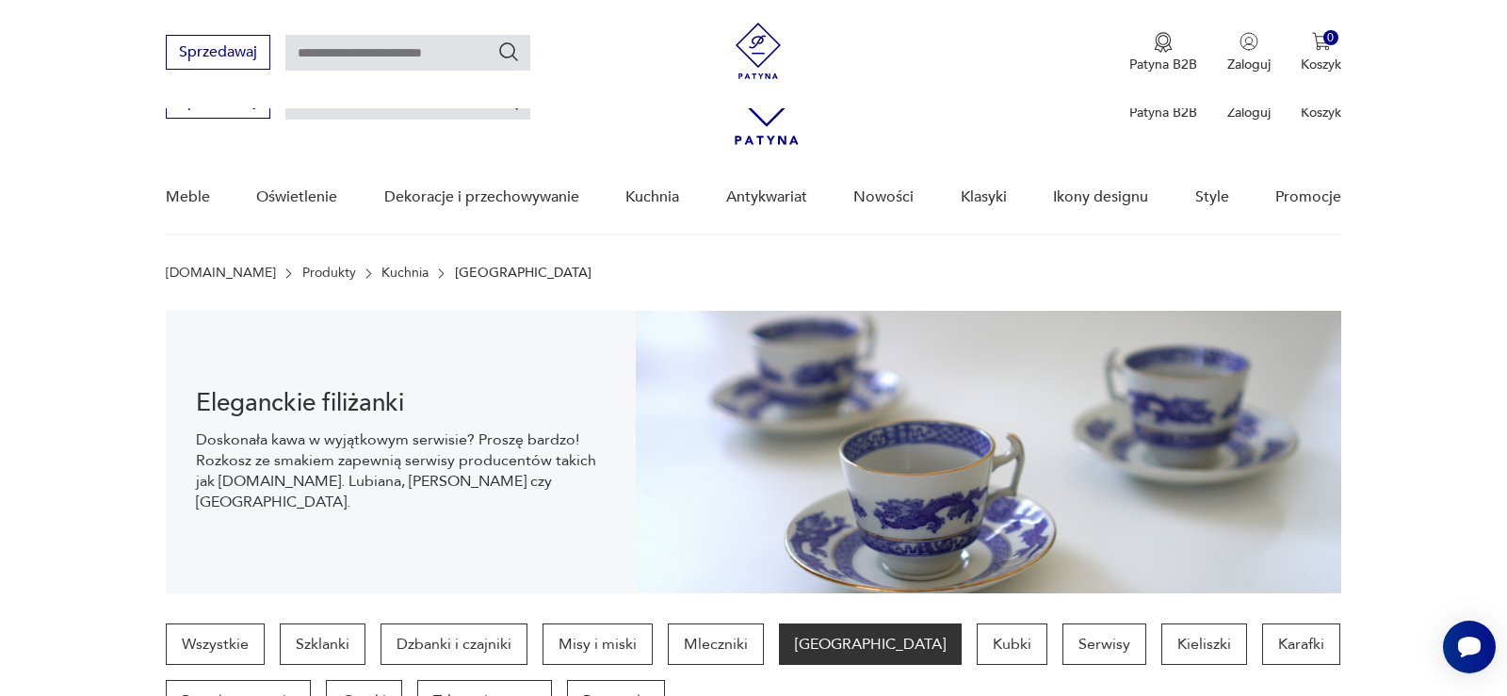
scroll to position [1983, 0]
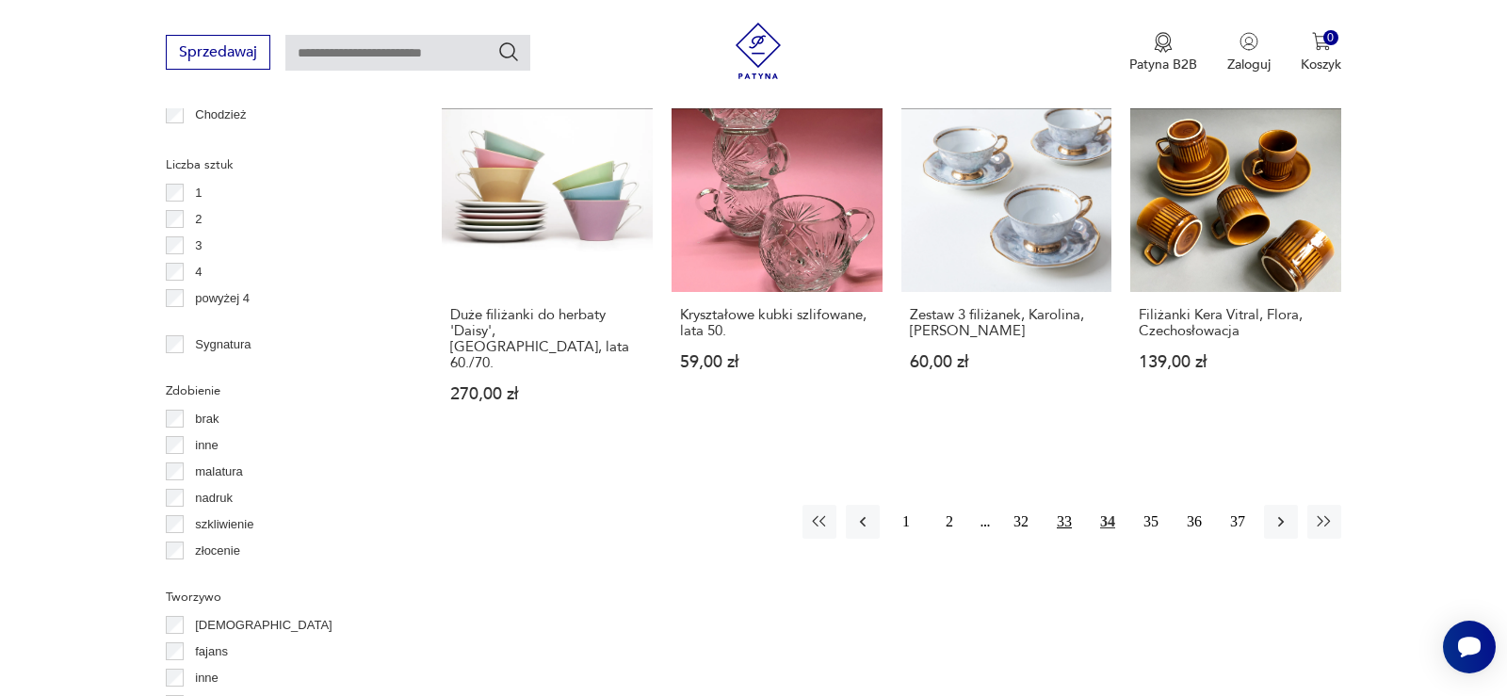
click at [1067, 505] on button "33" at bounding box center [1064, 522] width 34 height 34
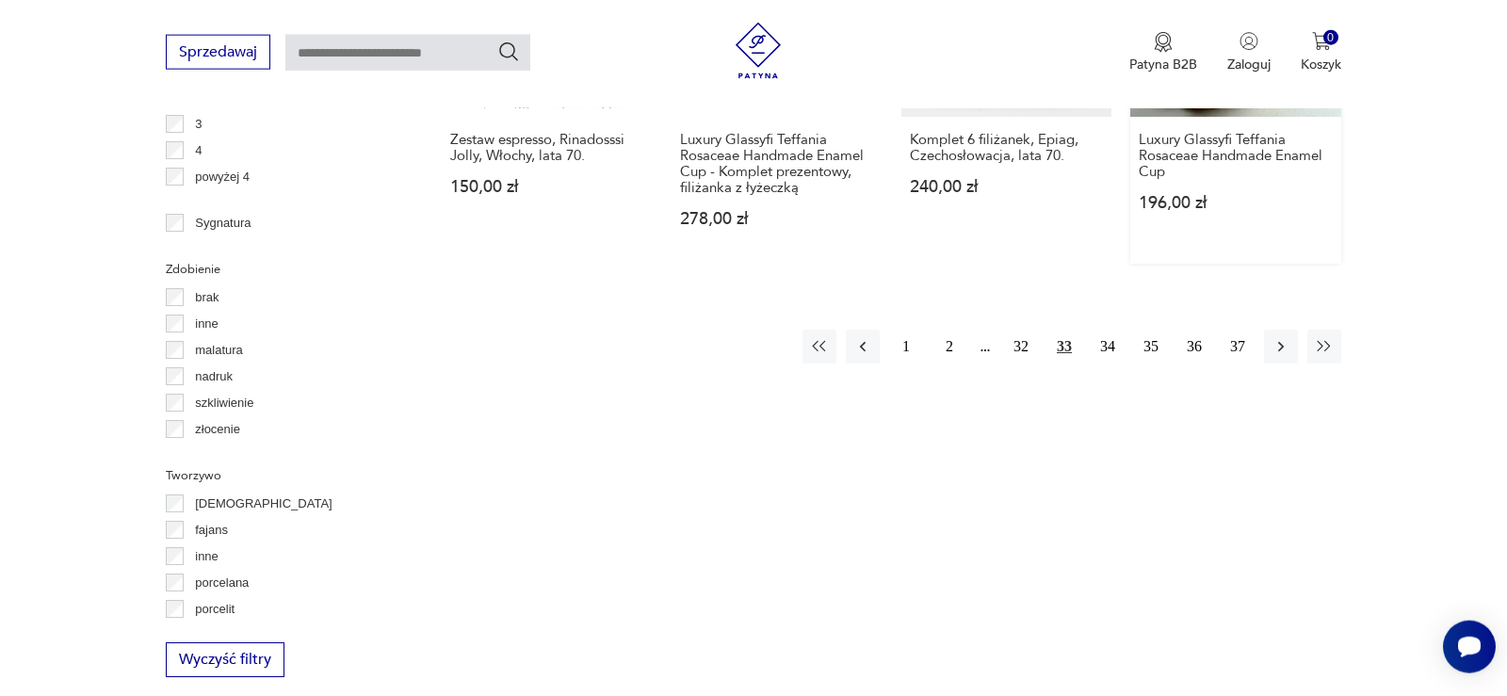
scroll to position [2133, 0]
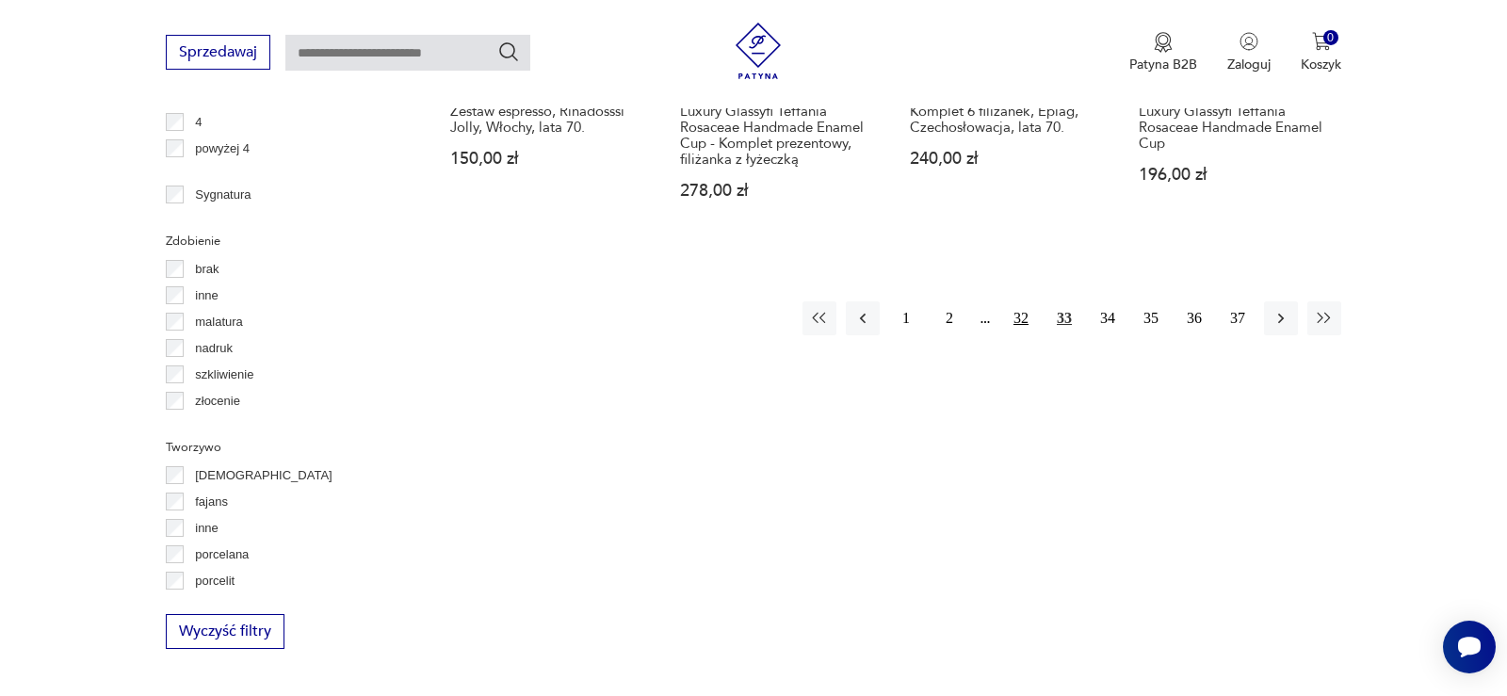
click at [1024, 302] on button "32" at bounding box center [1021, 318] width 34 height 34
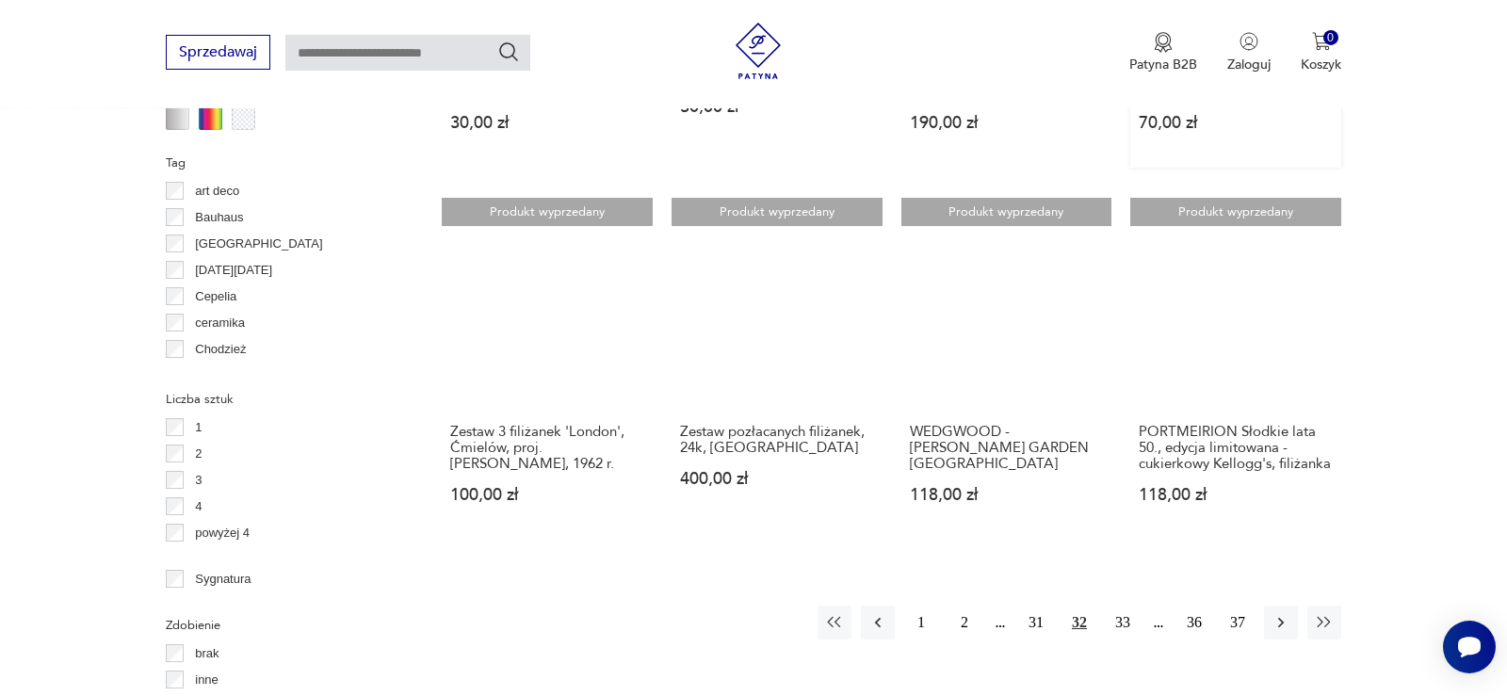
scroll to position [1941, 0]
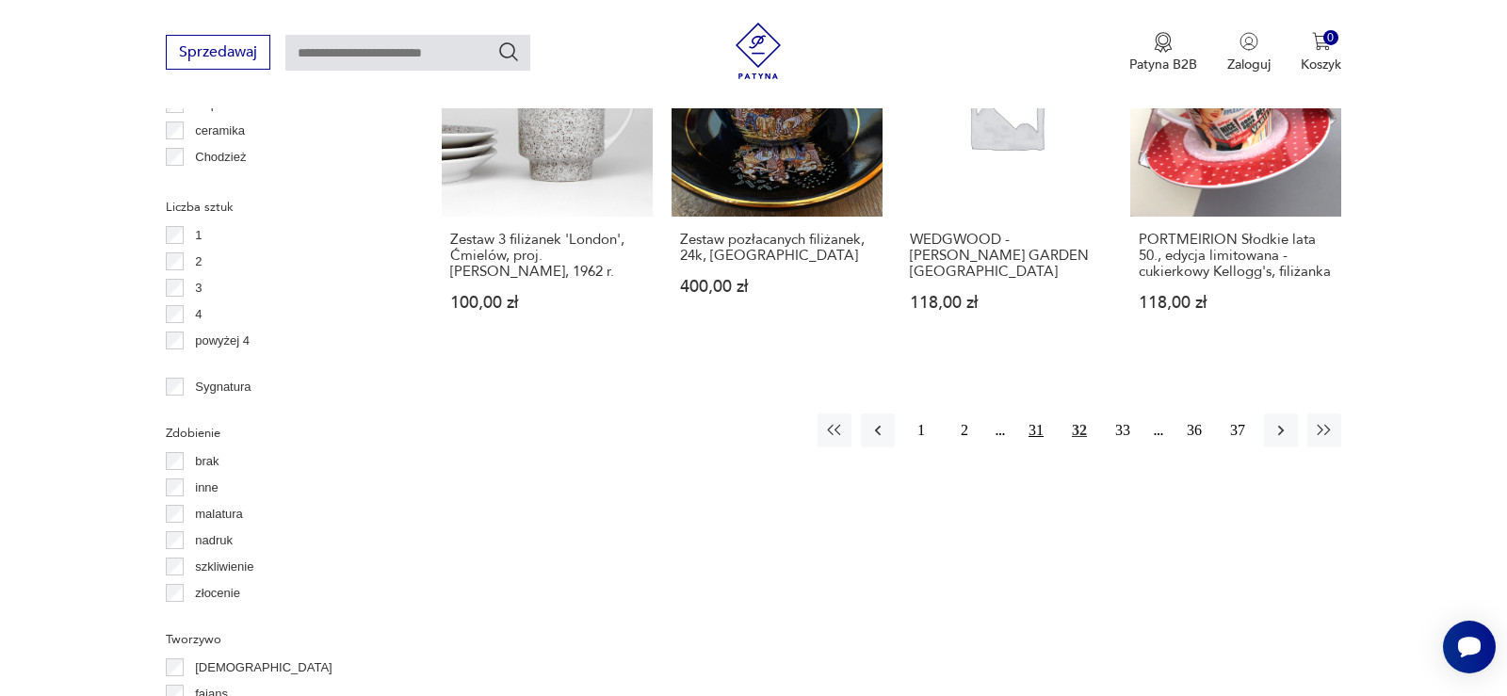
click at [1036, 418] on button "31" at bounding box center [1036, 430] width 34 height 34
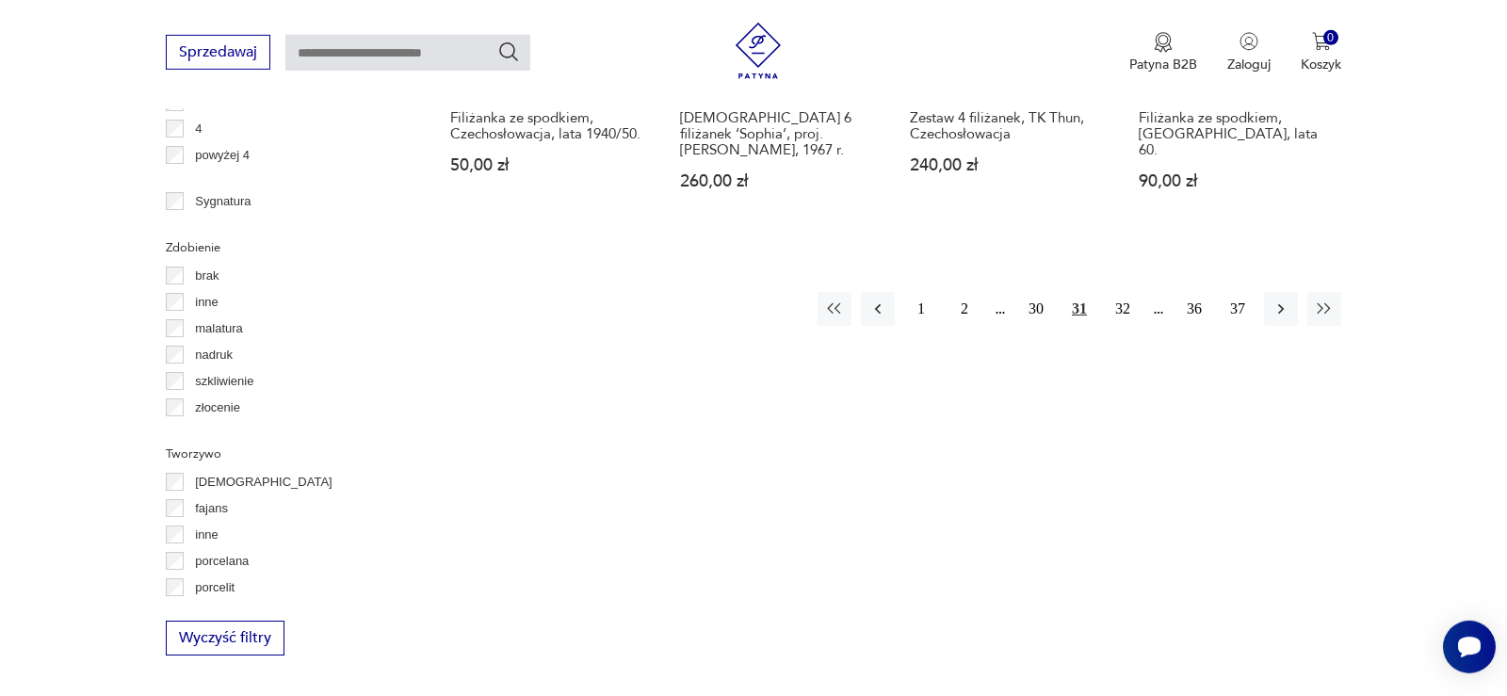
scroll to position [2133, 0]
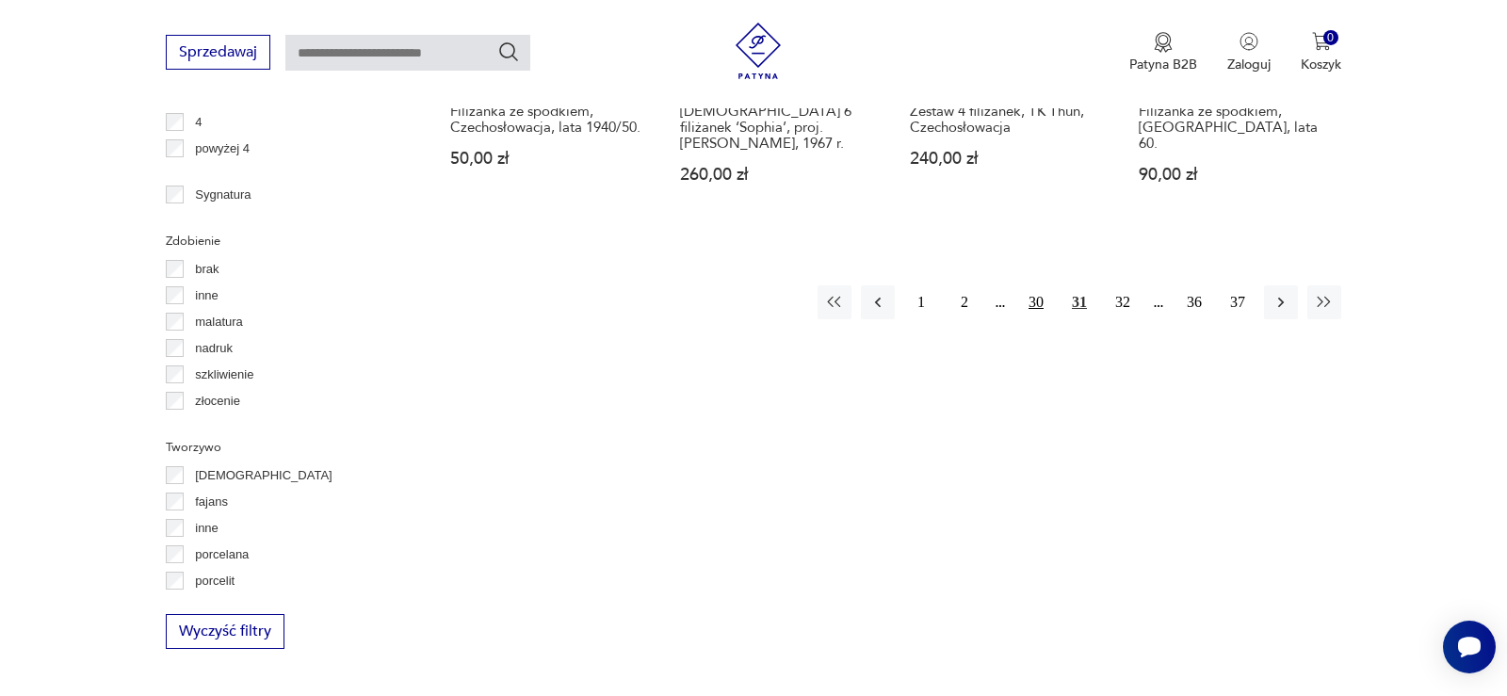
click at [1031, 285] on button "30" at bounding box center [1036, 302] width 34 height 34
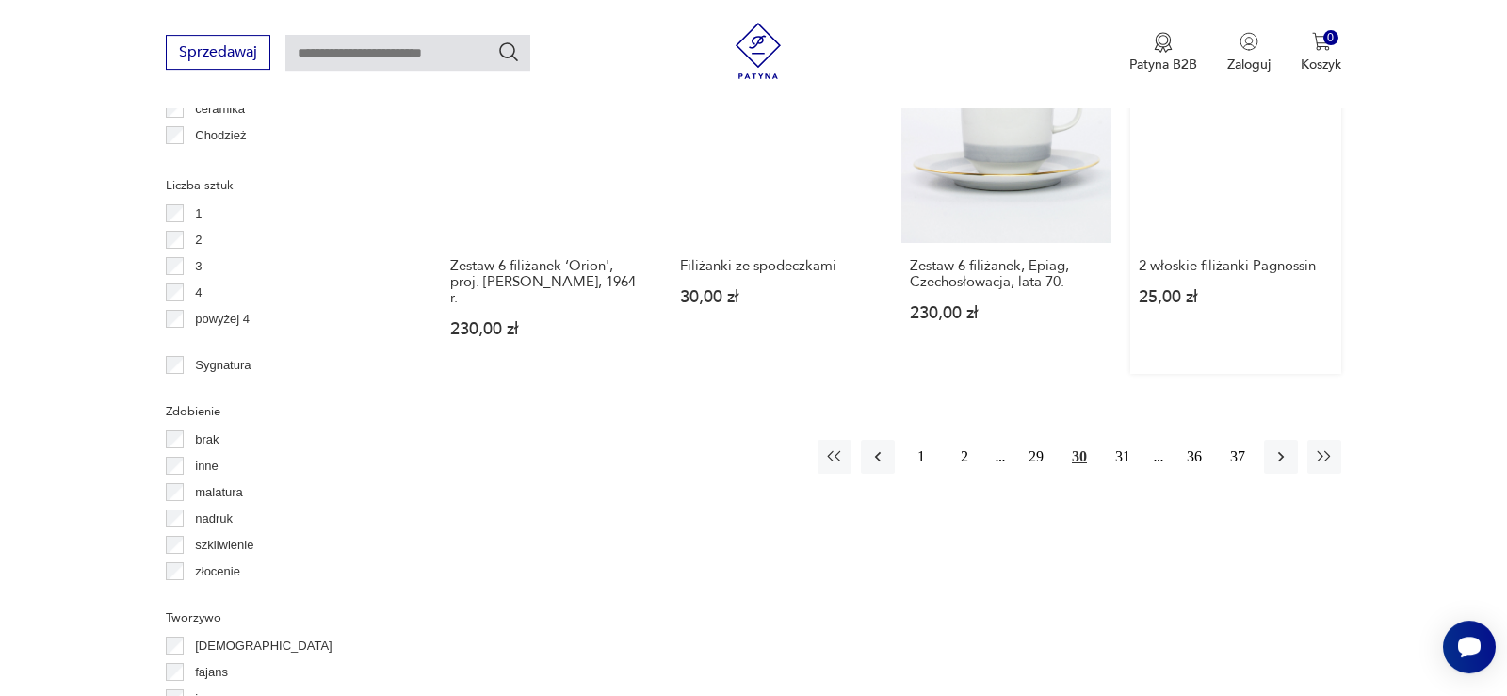
scroll to position [2133, 0]
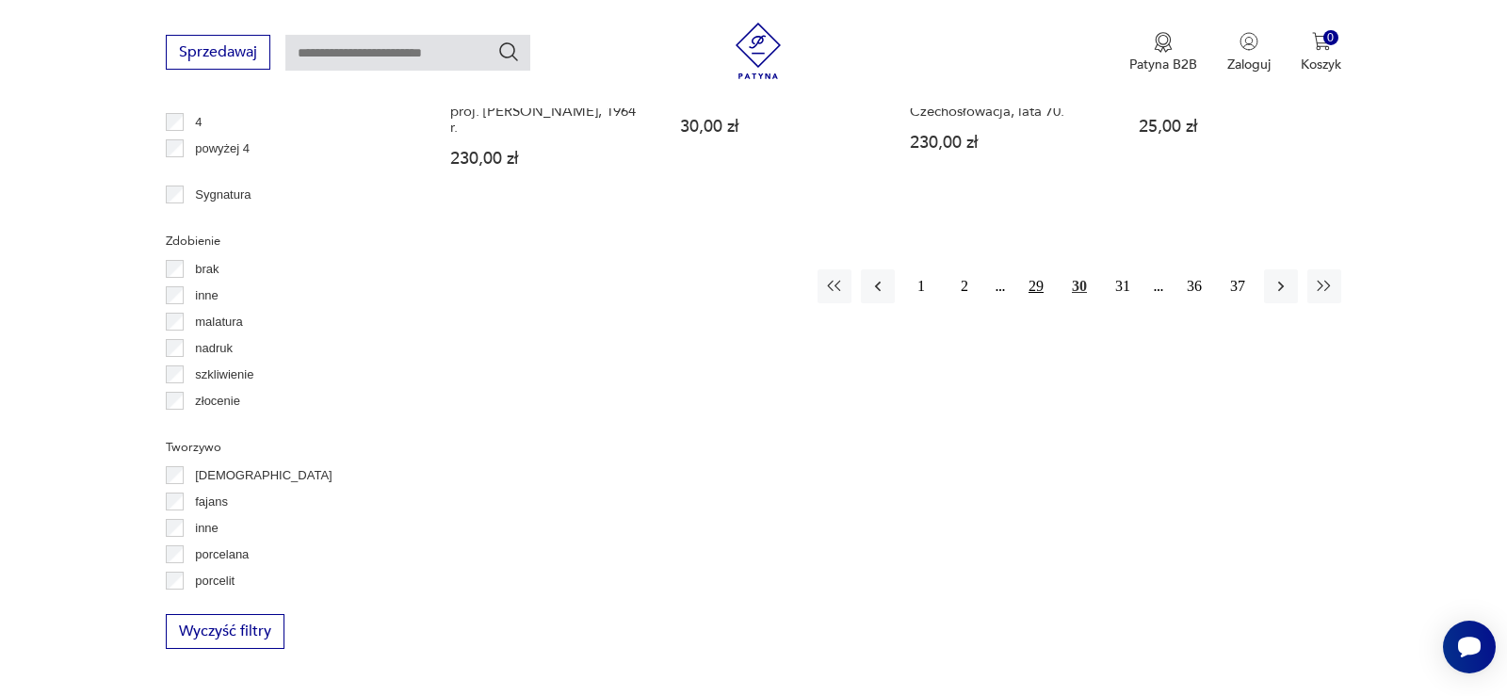
click at [1037, 269] on button "29" at bounding box center [1036, 286] width 34 height 34
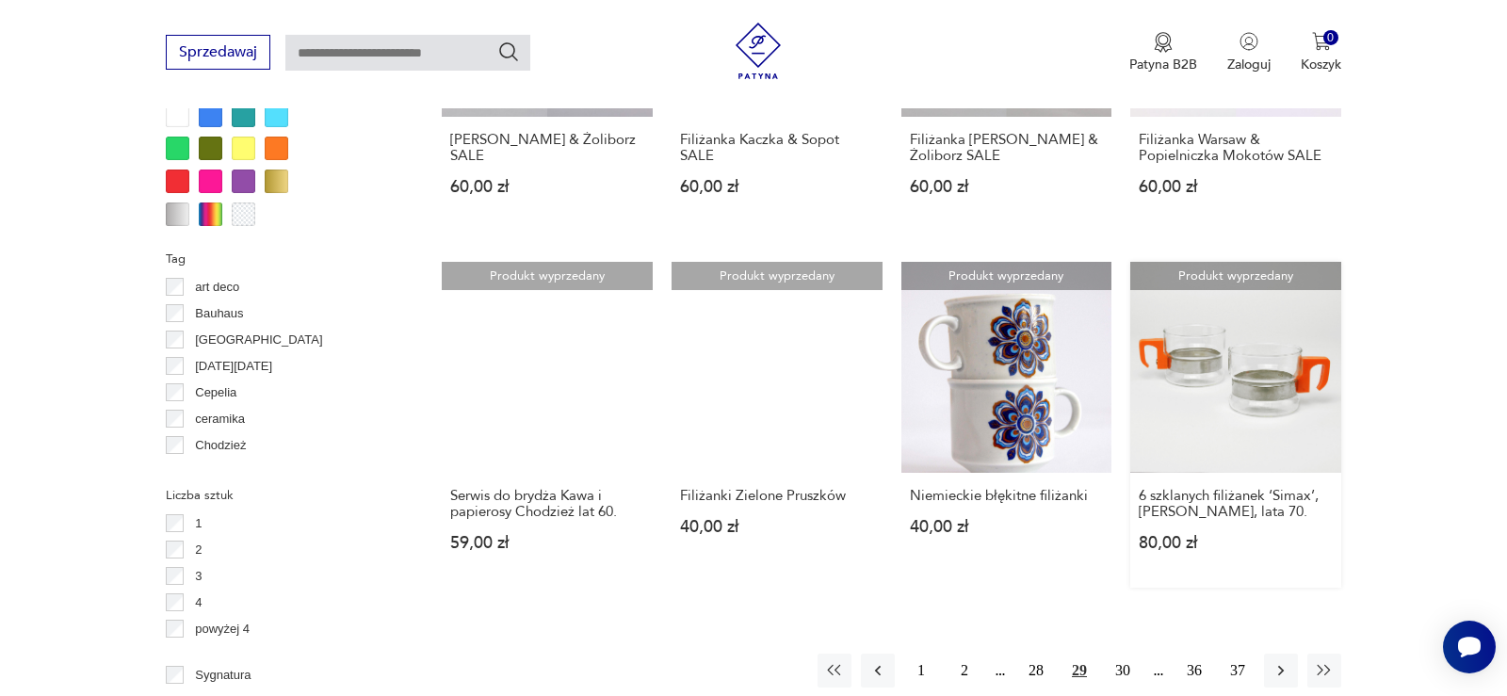
scroll to position [1941, 0]
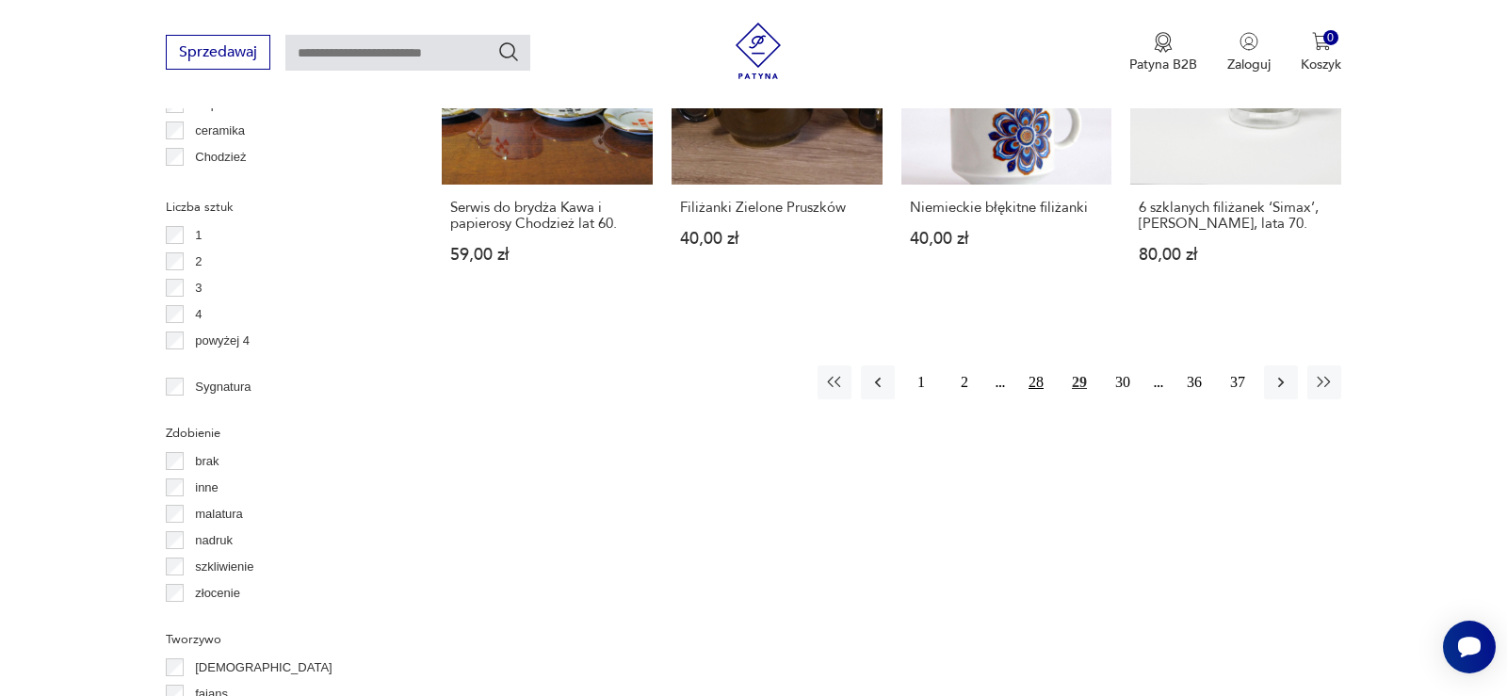
click at [1038, 390] on button "28" at bounding box center [1036, 382] width 34 height 34
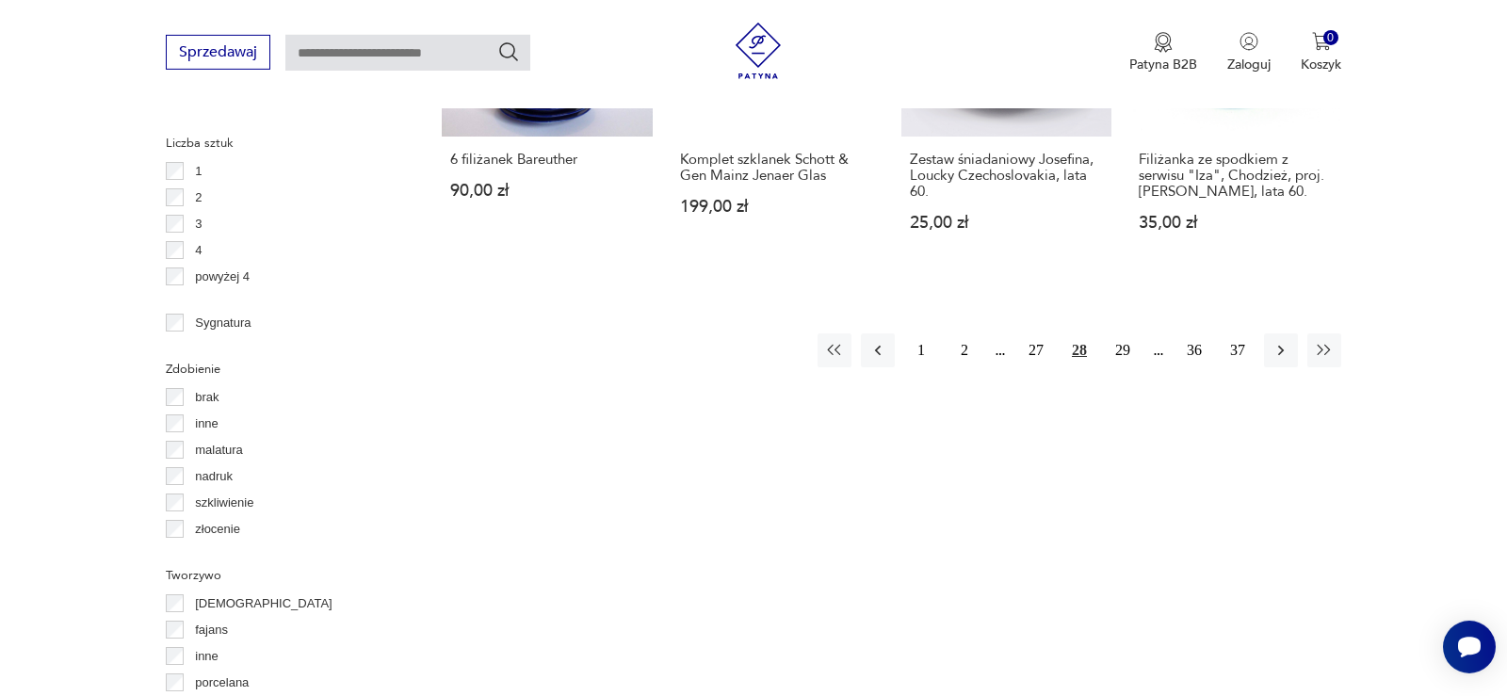
scroll to position [2037, 0]
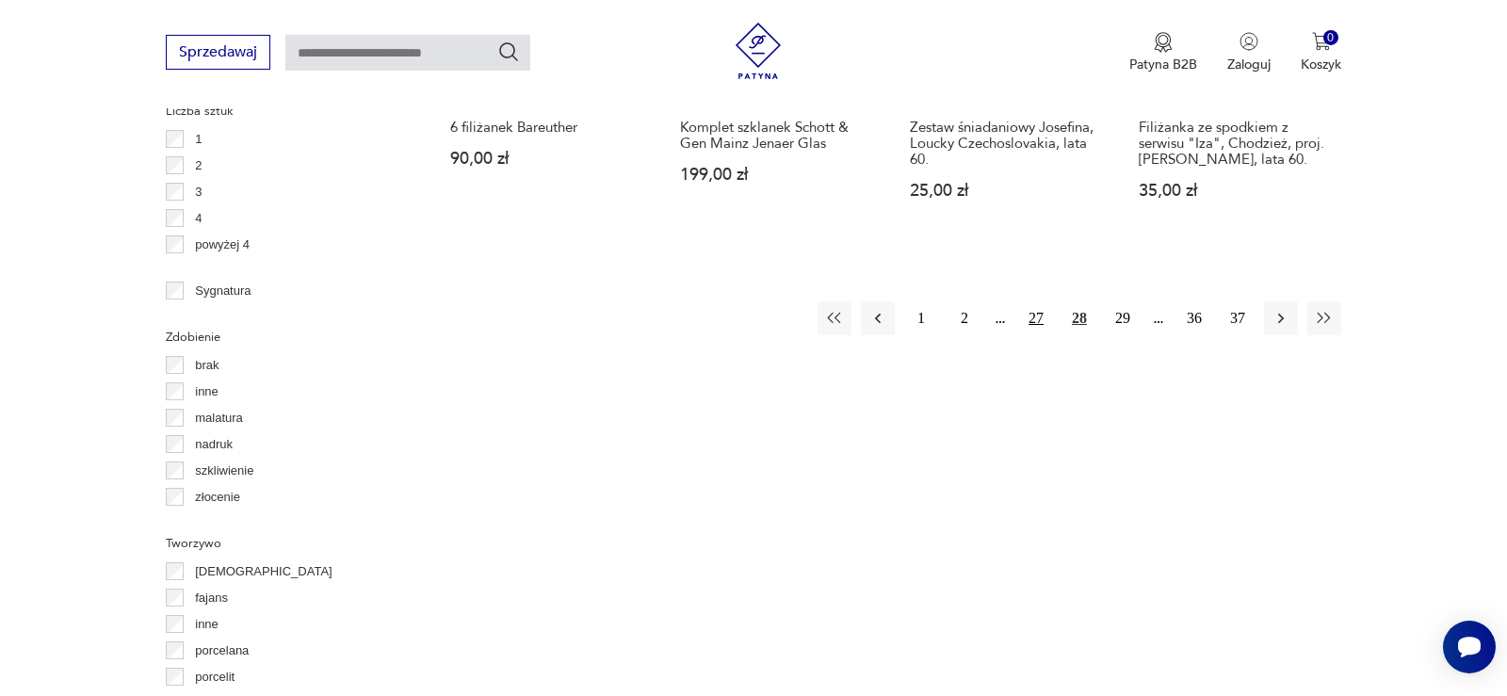
click at [1034, 301] on button "27" at bounding box center [1036, 318] width 34 height 34
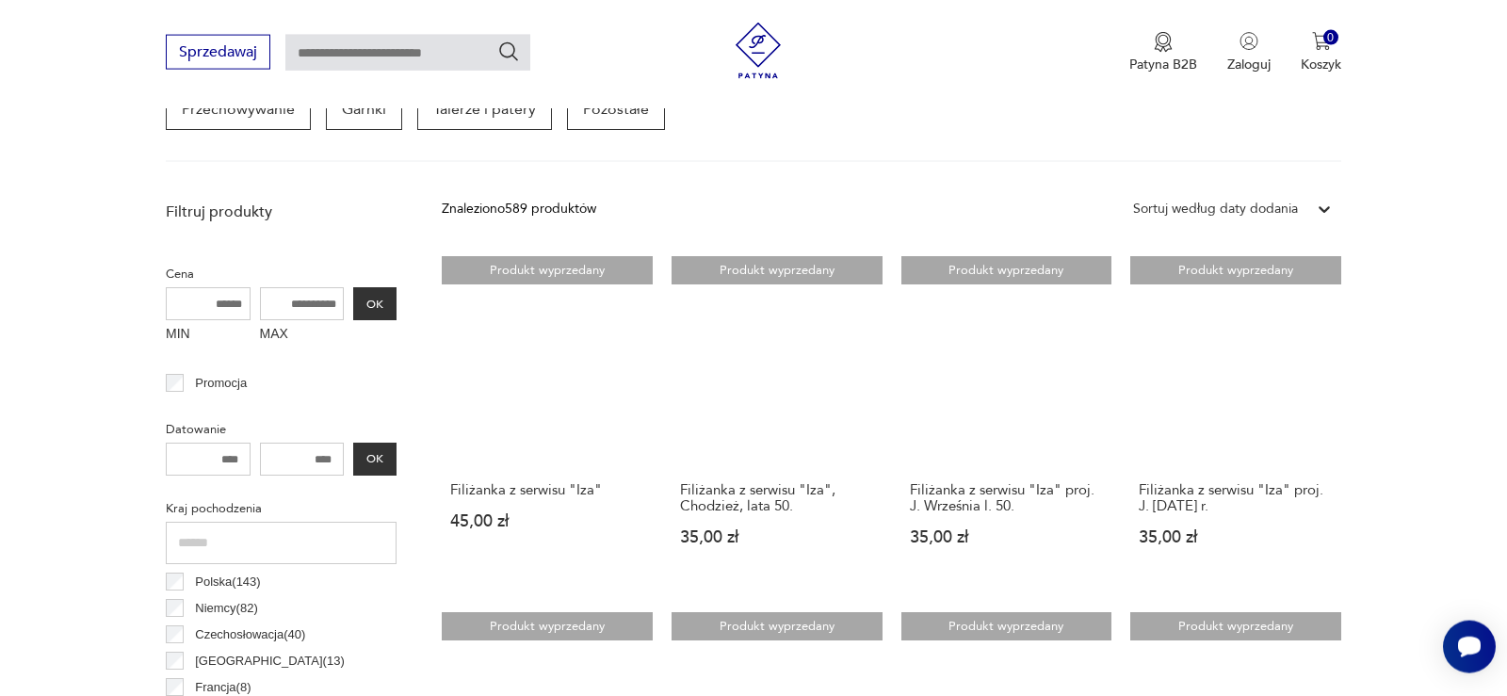
scroll to position [882, 0]
